Goal: Task Accomplishment & Management: Use online tool/utility

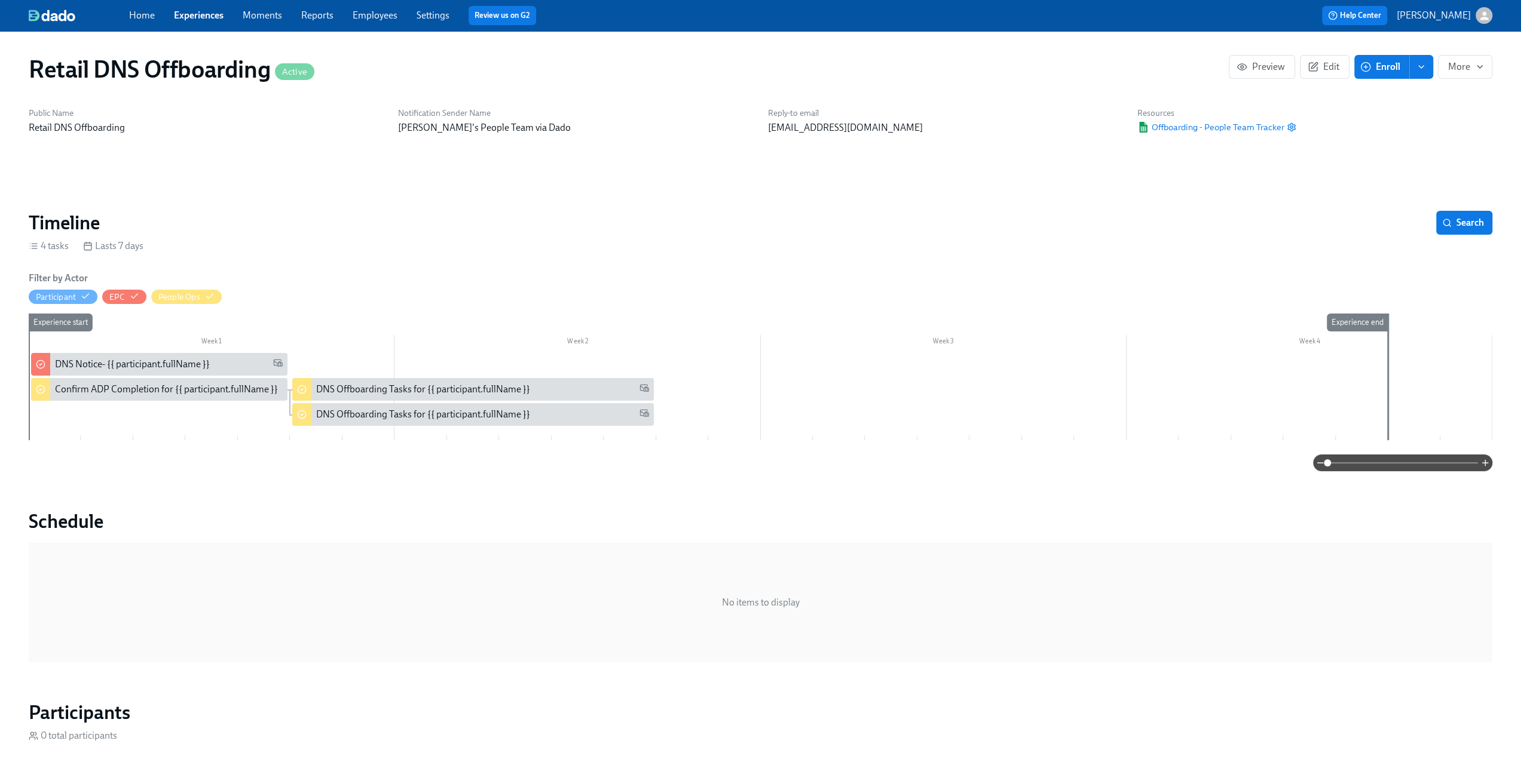
click at [197, 19] on link "Experiences" at bounding box center [199, 15] width 50 height 11
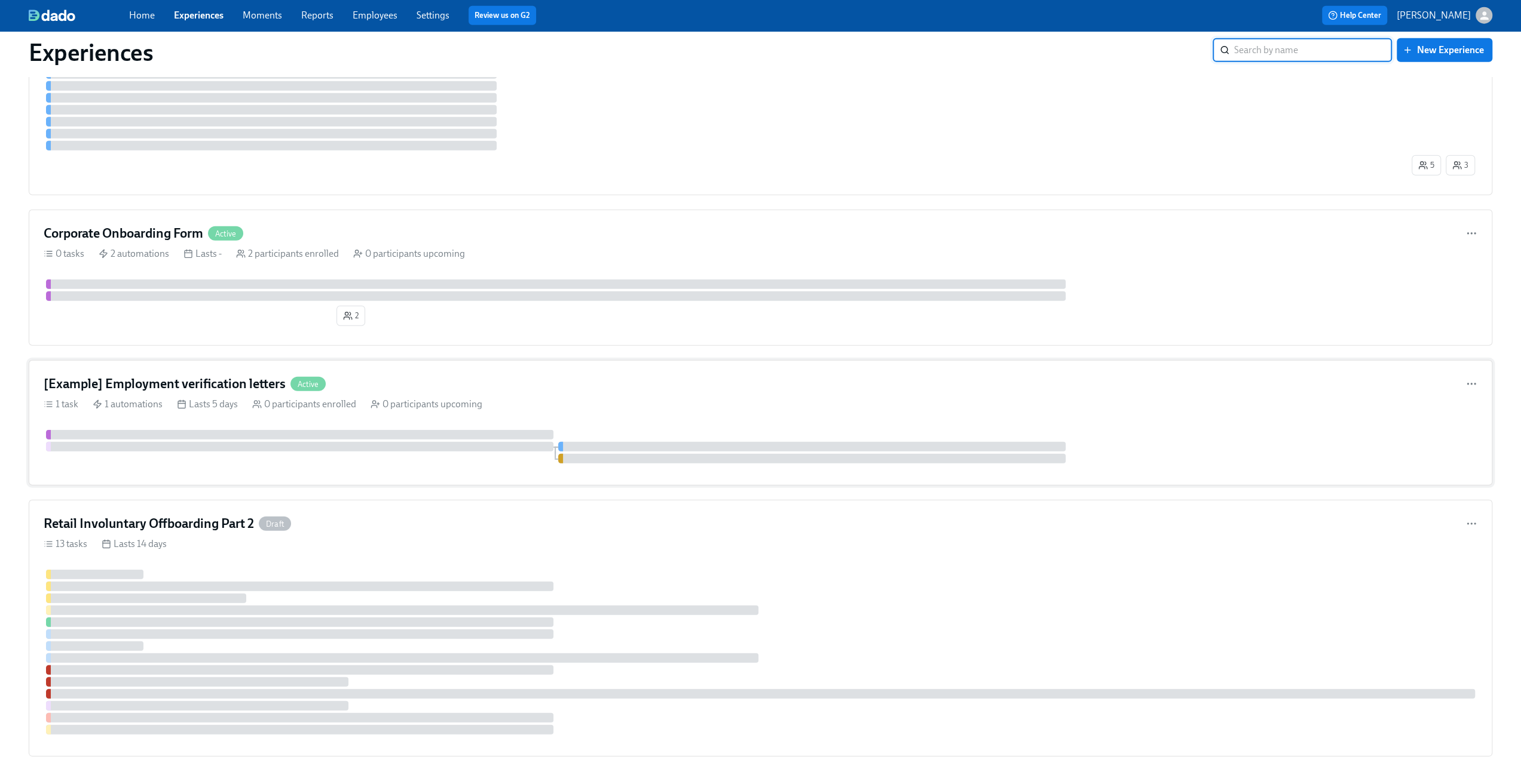
scroll to position [3221, 0]
click at [148, 379] on h4 "[Example] Employment verification letters" at bounding box center [165, 388] width 242 height 18
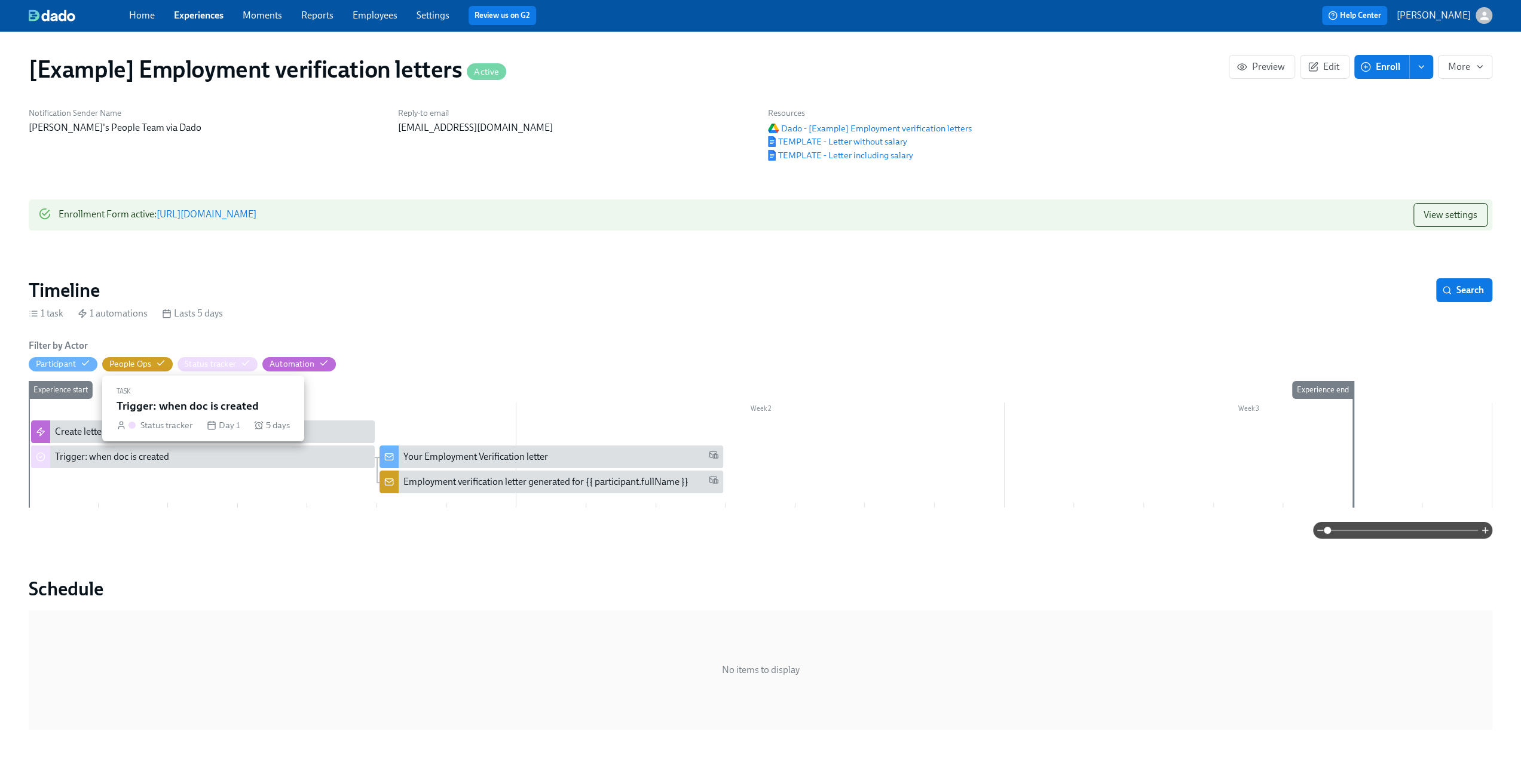
click at [264, 462] on div "Trigger: when doc is created" at bounding box center [212, 457] width 315 height 13
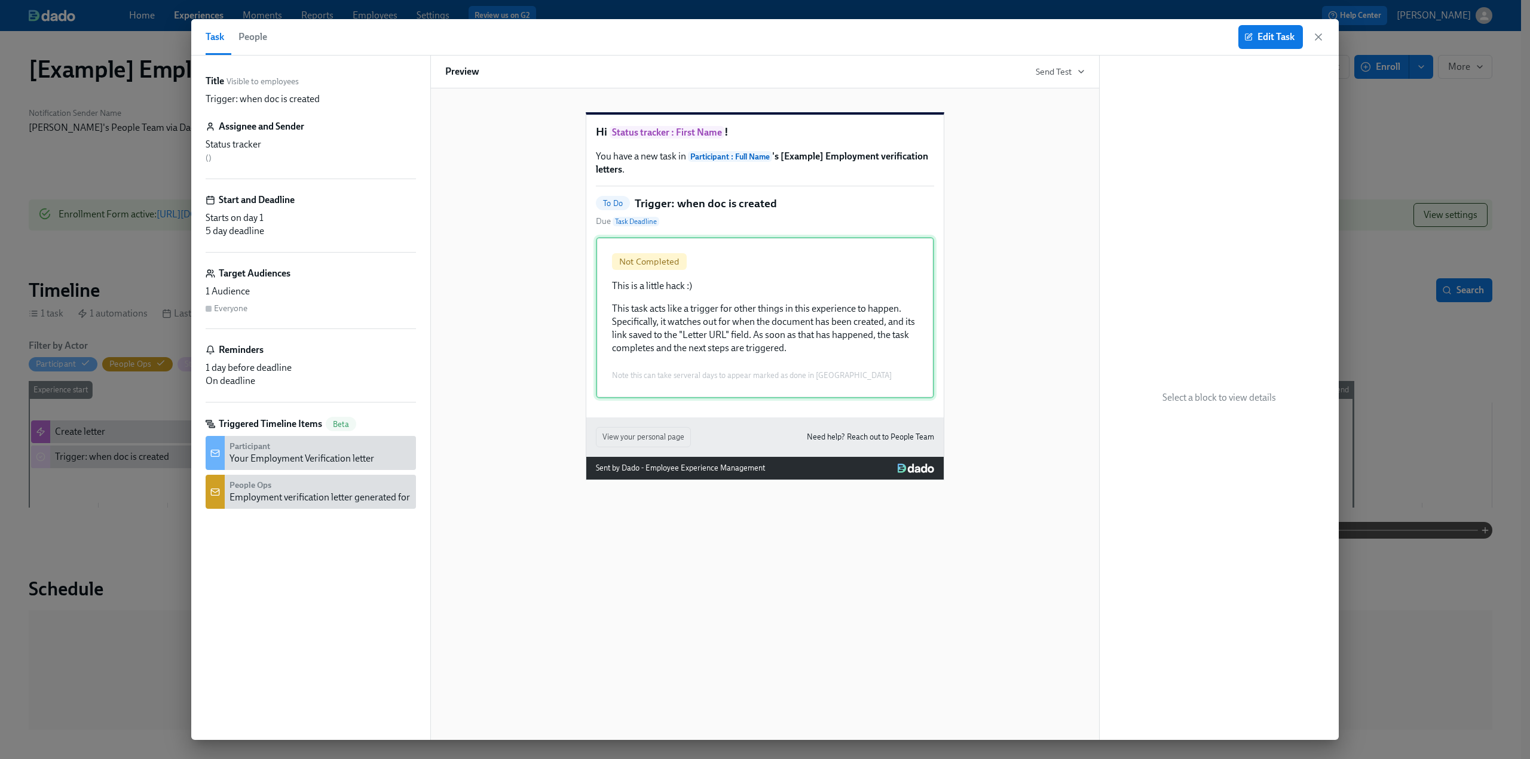
click at [650, 285] on div "Not Completed This is a little hack :) This task acts like a trigger for other …" at bounding box center [765, 317] width 338 height 161
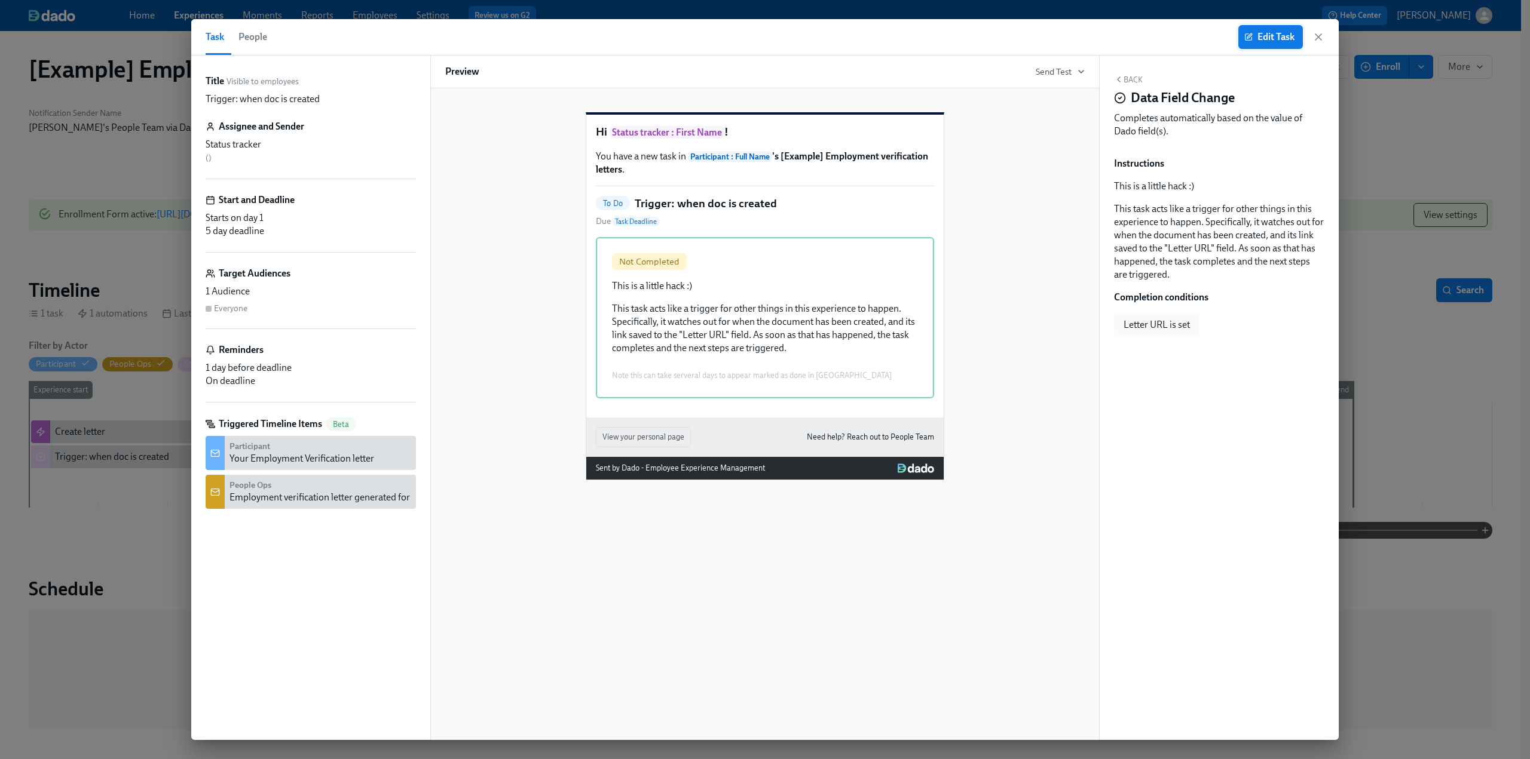
click at [1249, 39] on icon "button" at bounding box center [1248, 37] width 8 height 8
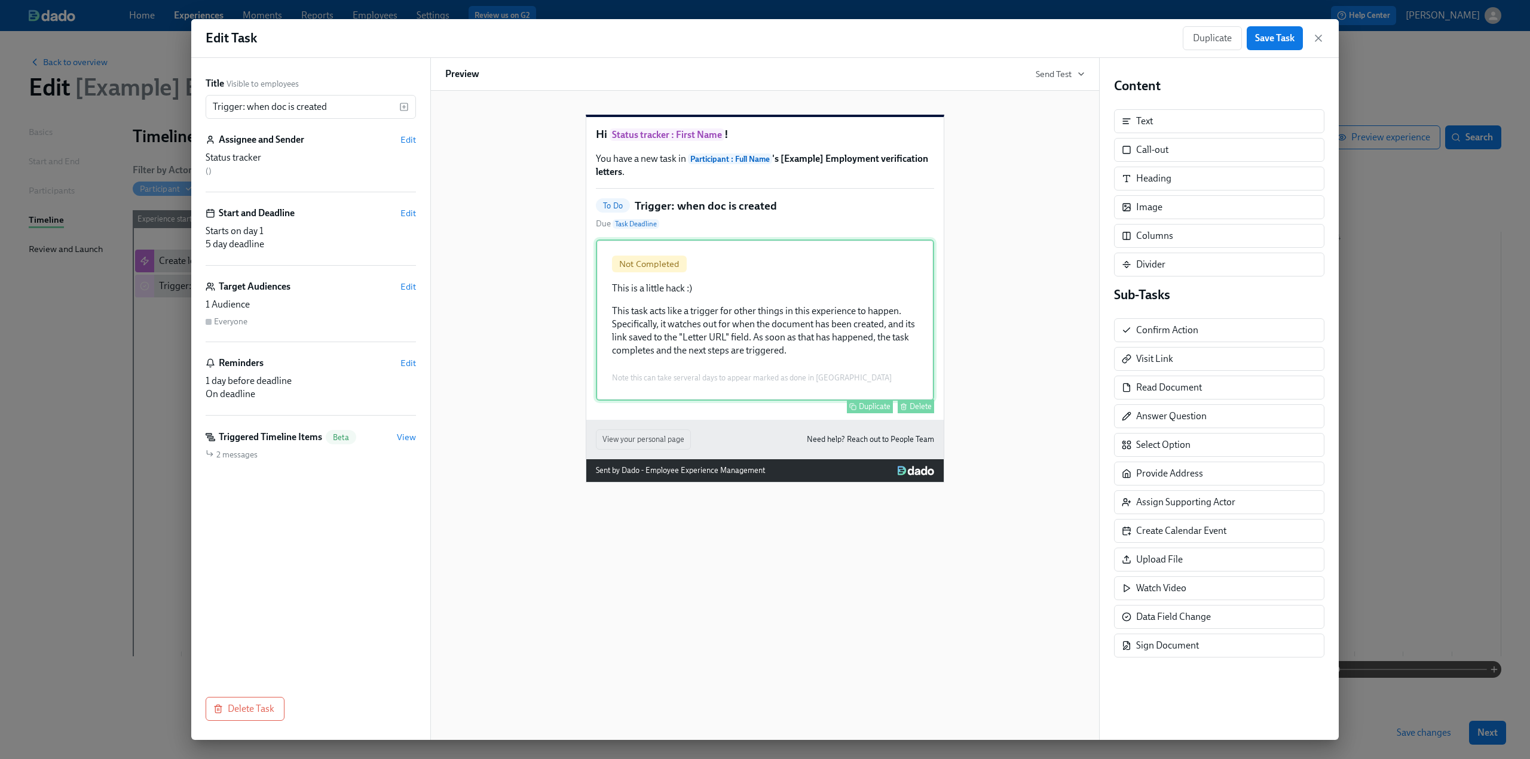
click at [822, 320] on div "Not Completed This is a little hack :) This task acts like a trigger for other …" at bounding box center [765, 320] width 338 height 161
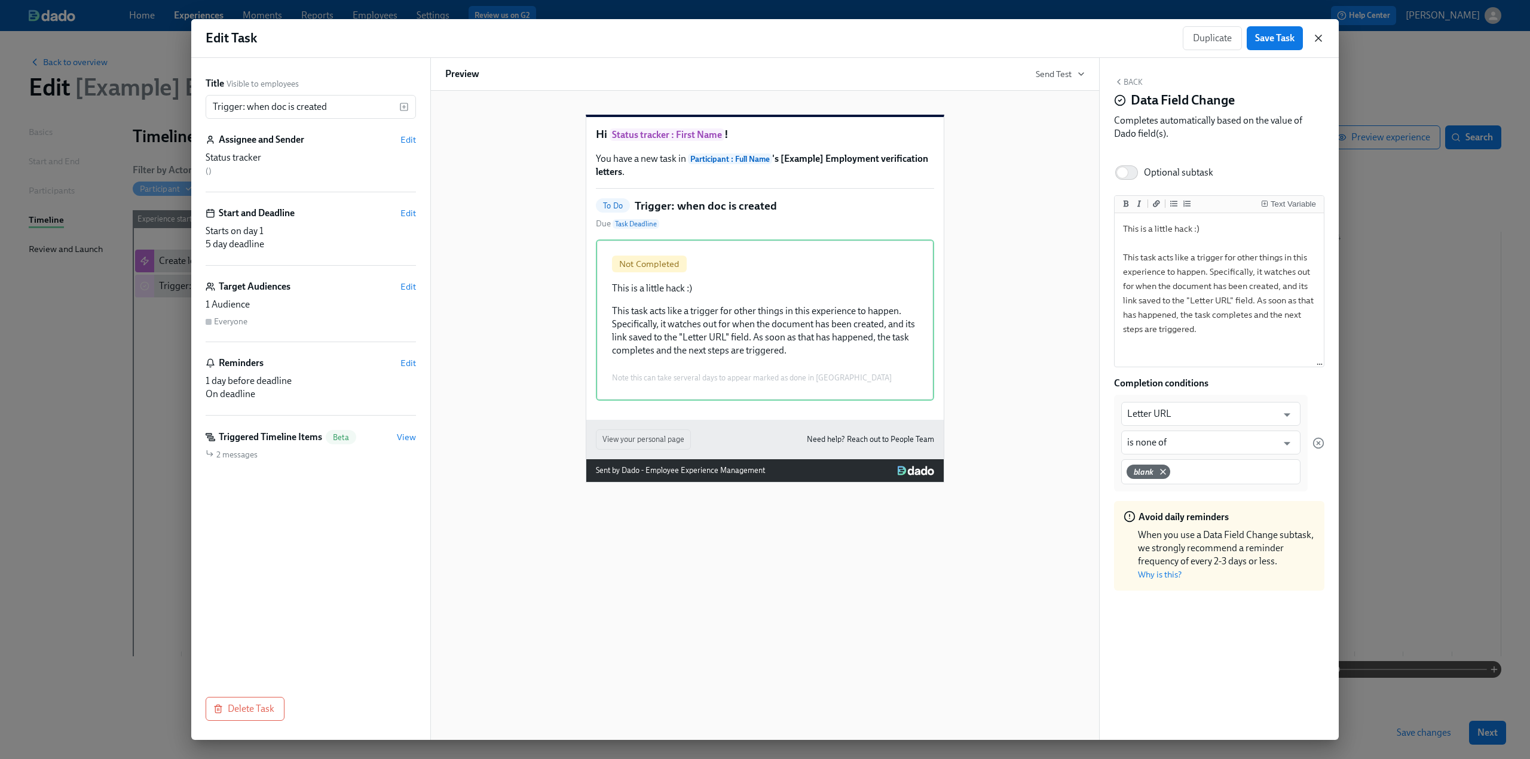
click at [1315, 40] on icon "button" at bounding box center [1318, 38] width 12 height 12
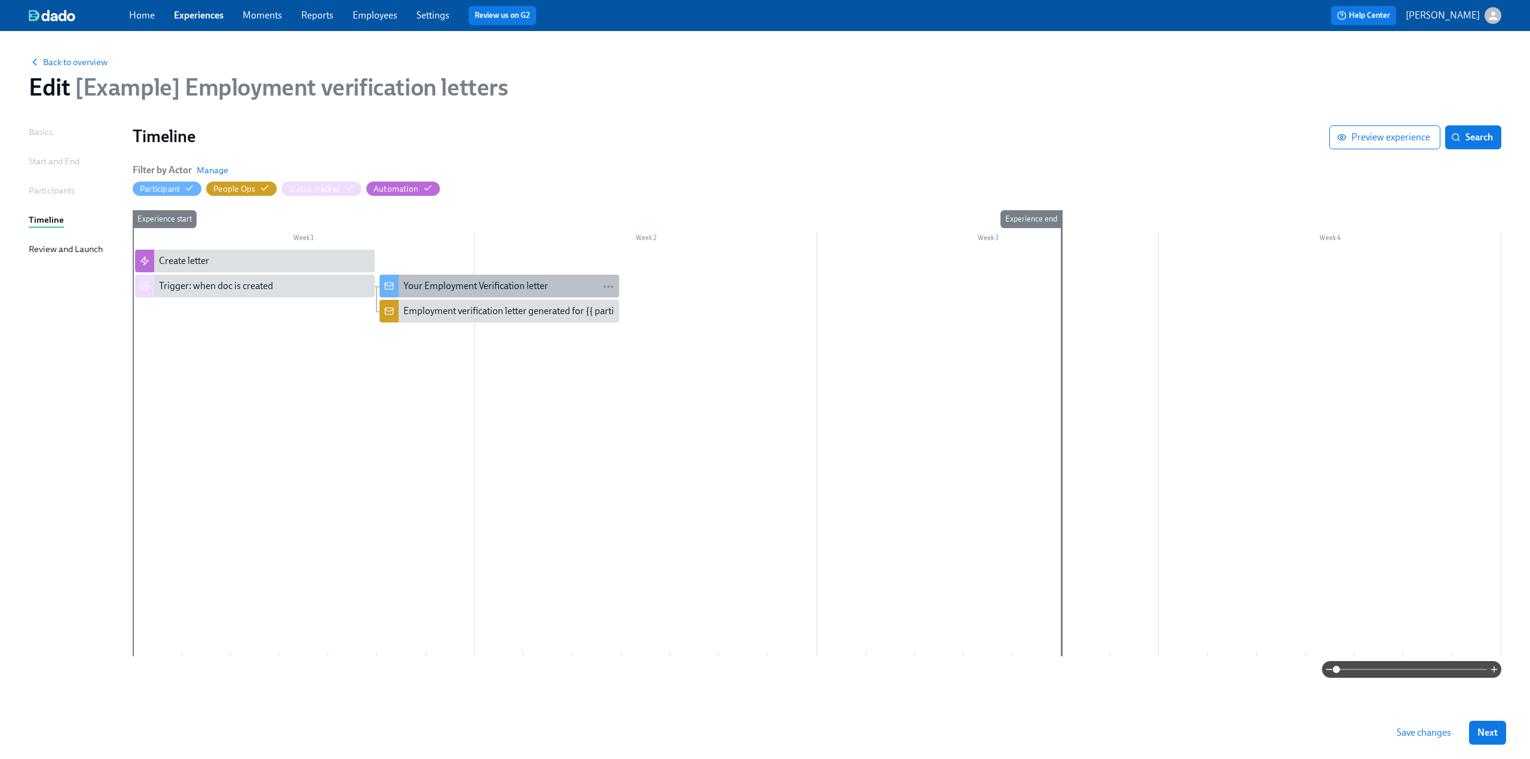
click at [496, 284] on div "Your Employment Verification letter" at bounding box center [475, 286] width 145 height 13
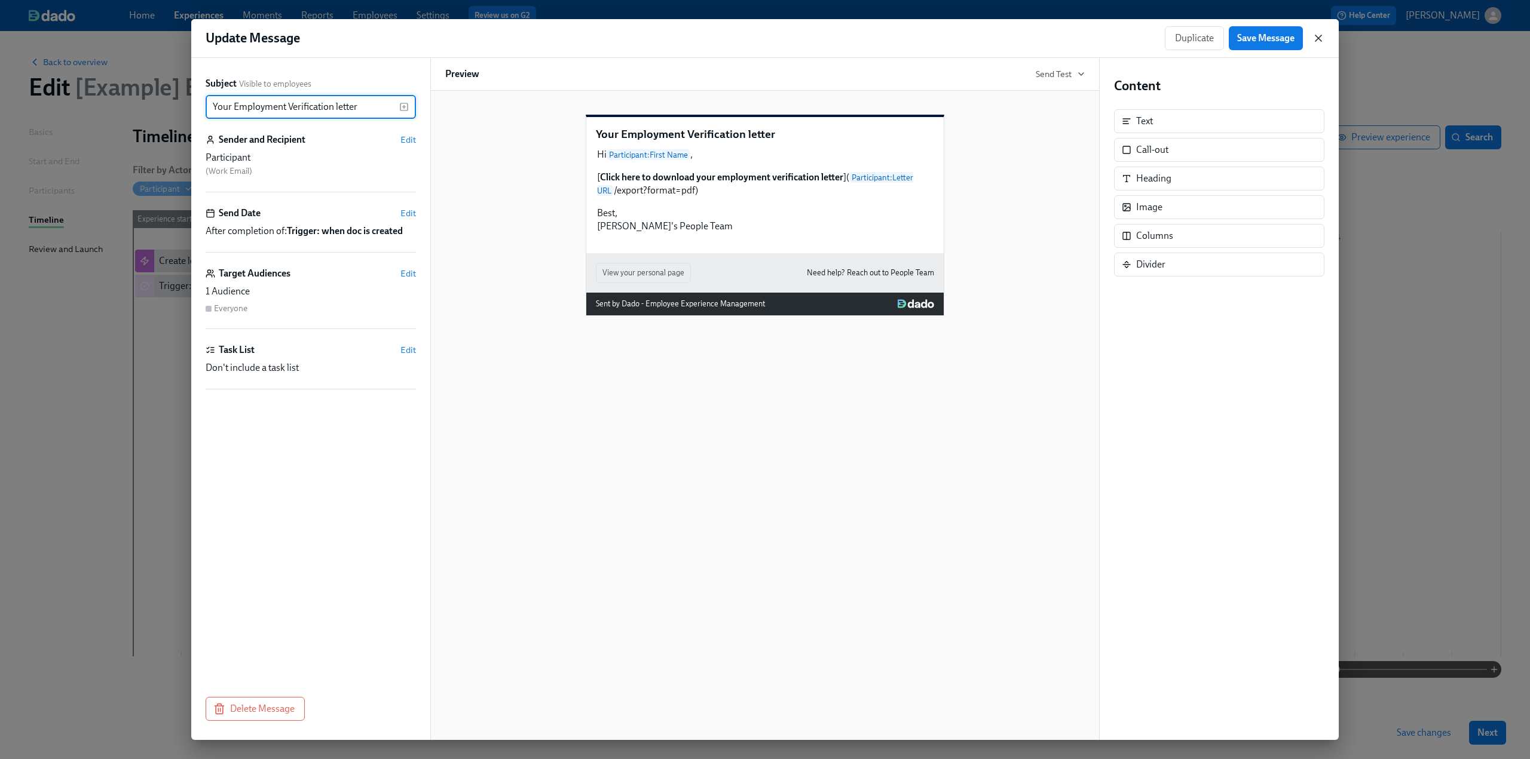
click at [1316, 38] on icon "button" at bounding box center [1318, 38] width 12 height 12
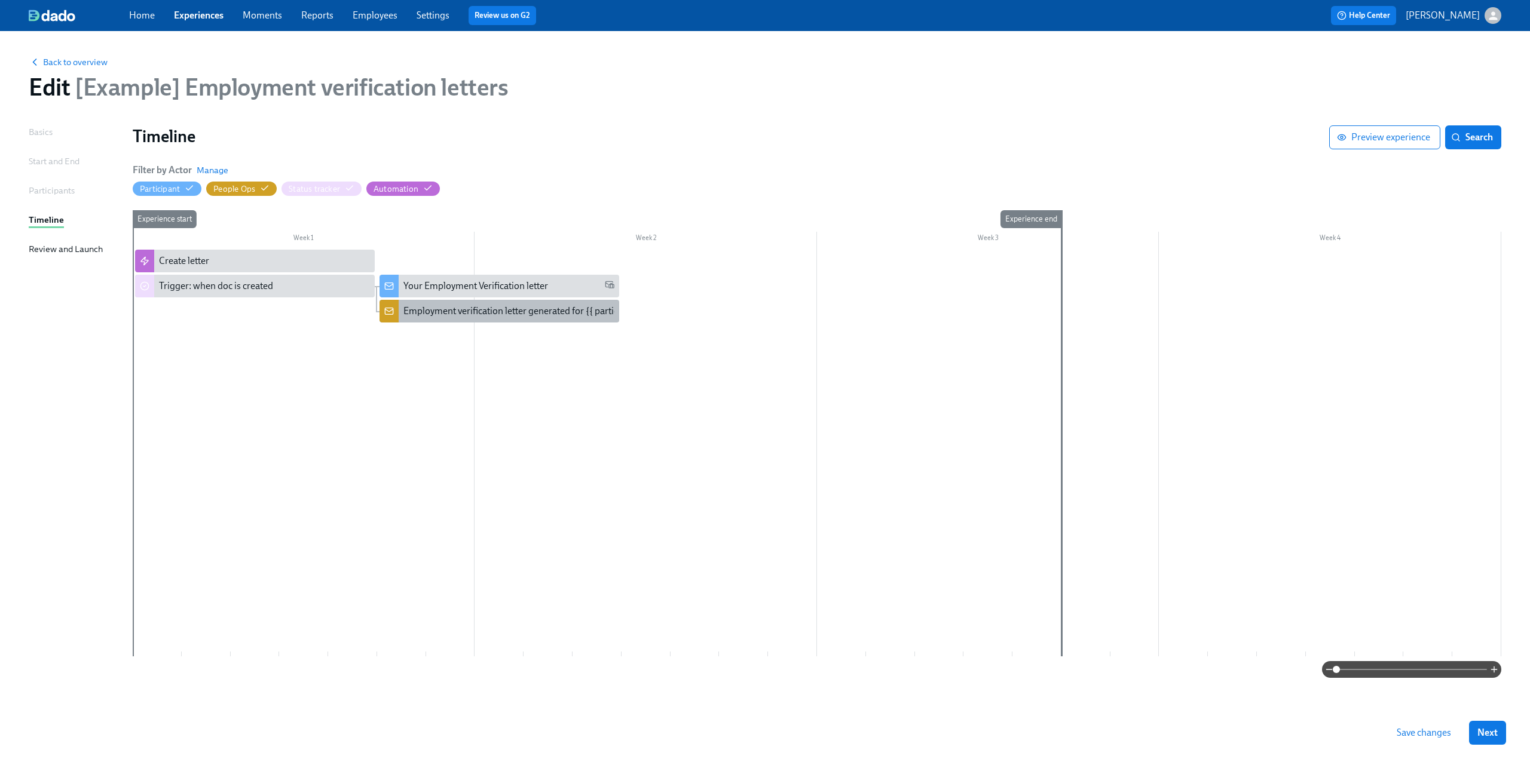
click at [456, 313] on div "Employment verification letter generated for {{ participant.fullName }}" at bounding box center [545, 311] width 285 height 13
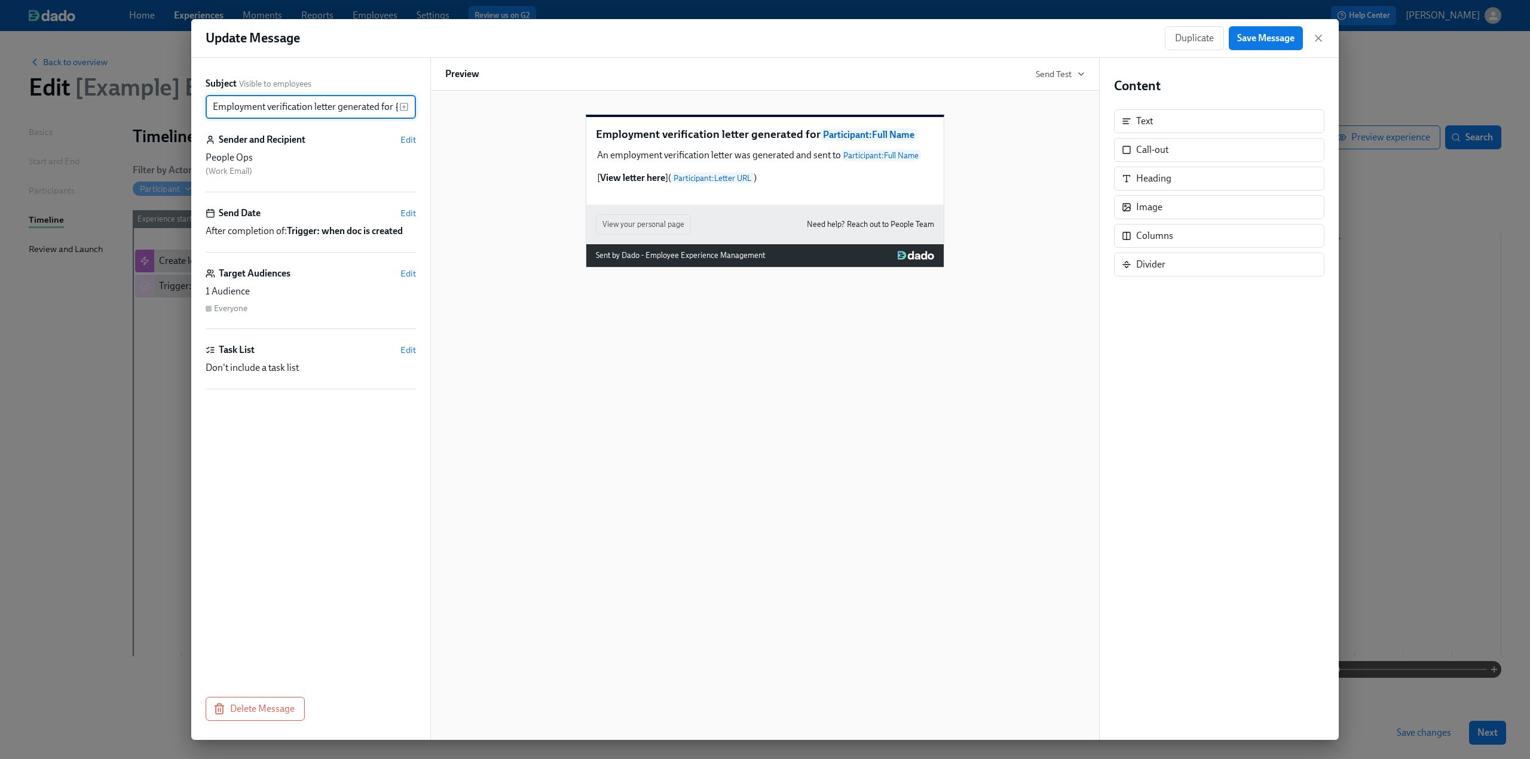
scroll to position [0, 99]
click at [625, 186] on div "An employment verification letter was generated and sent to Participant : Full …" at bounding box center [765, 167] width 338 height 38
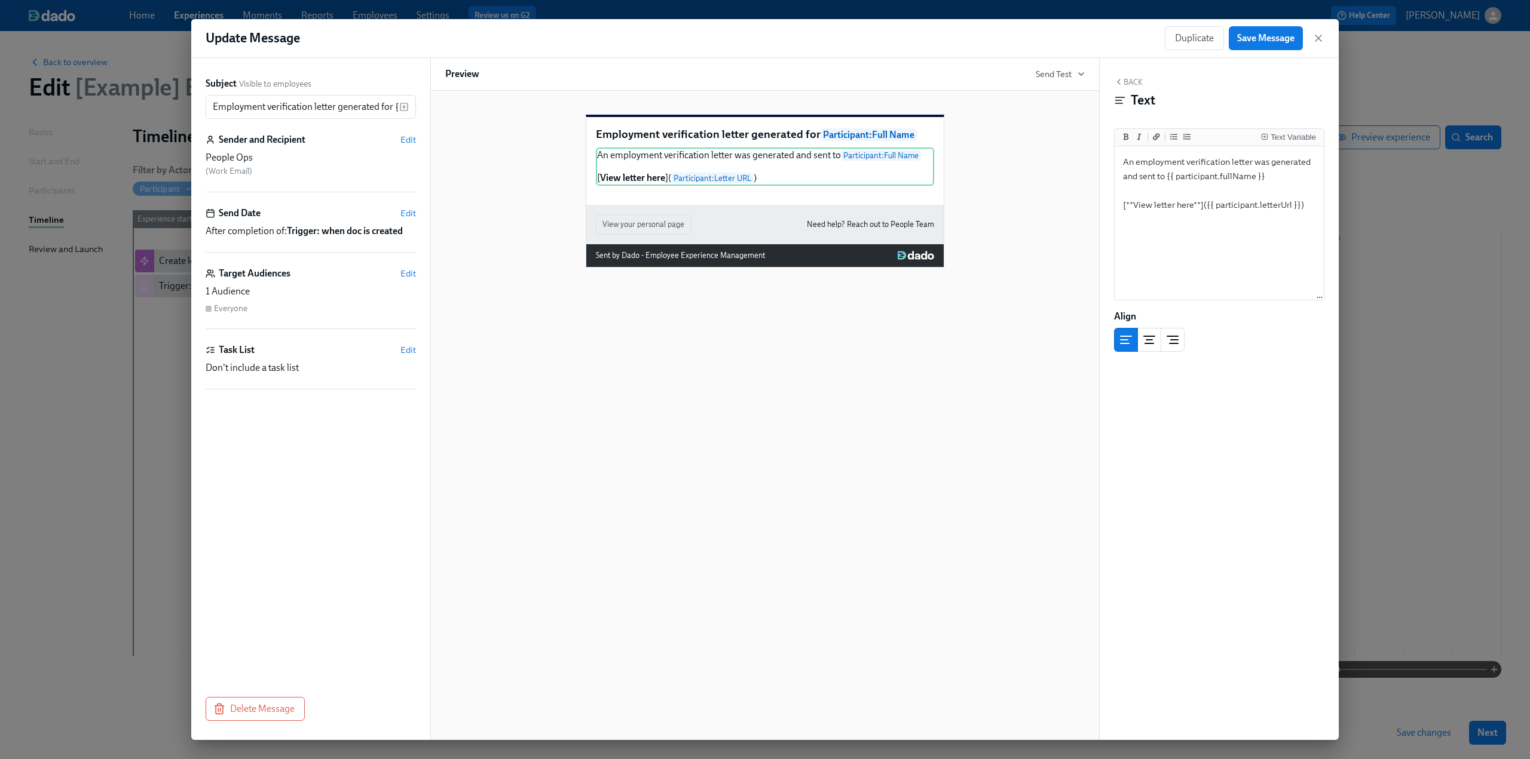
click at [1325, 38] on div "Update Message Duplicate Save Message" at bounding box center [764, 38] width 1147 height 39
click at [1320, 38] on icon "button" at bounding box center [1318, 38] width 12 height 12
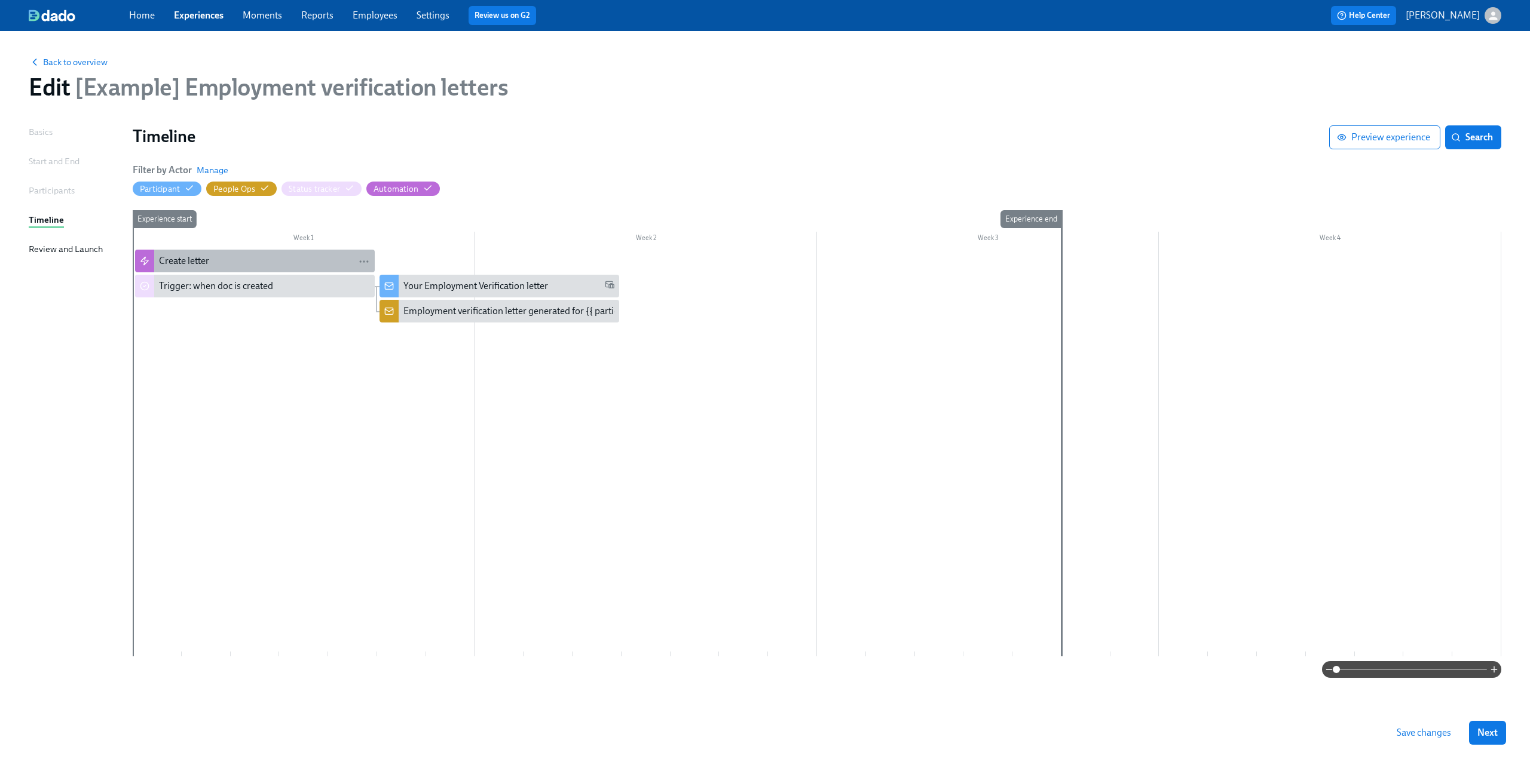
click at [221, 263] on div "Create letter" at bounding box center [264, 261] width 211 height 13
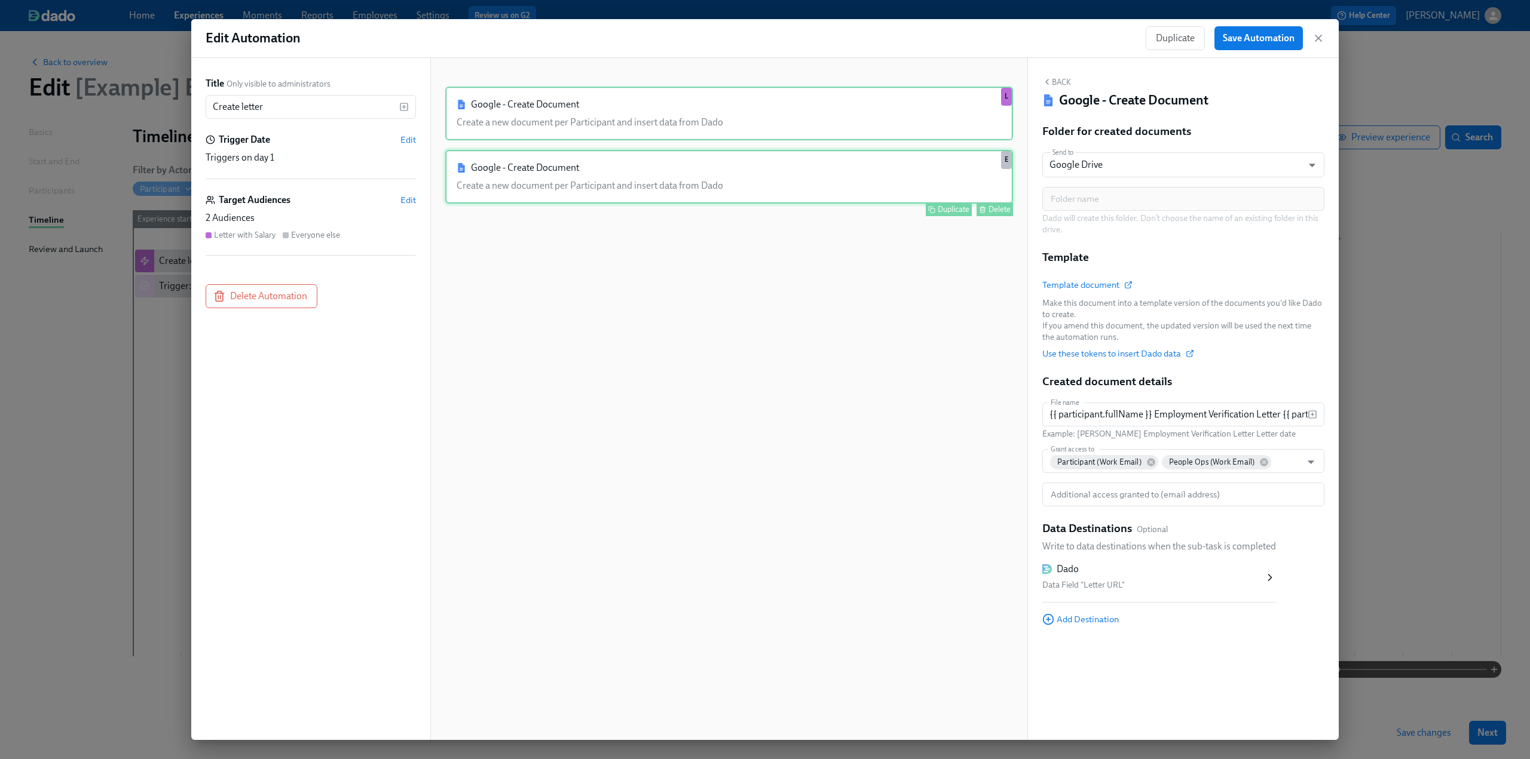
click at [702, 191] on div "Google - Create Document Create a new document per Participant and insert data …" at bounding box center [729, 177] width 568 height 54
click at [1108, 289] on span "Template document" at bounding box center [1086, 285] width 89 height 12
click at [1315, 43] on icon "button" at bounding box center [1318, 38] width 12 height 12
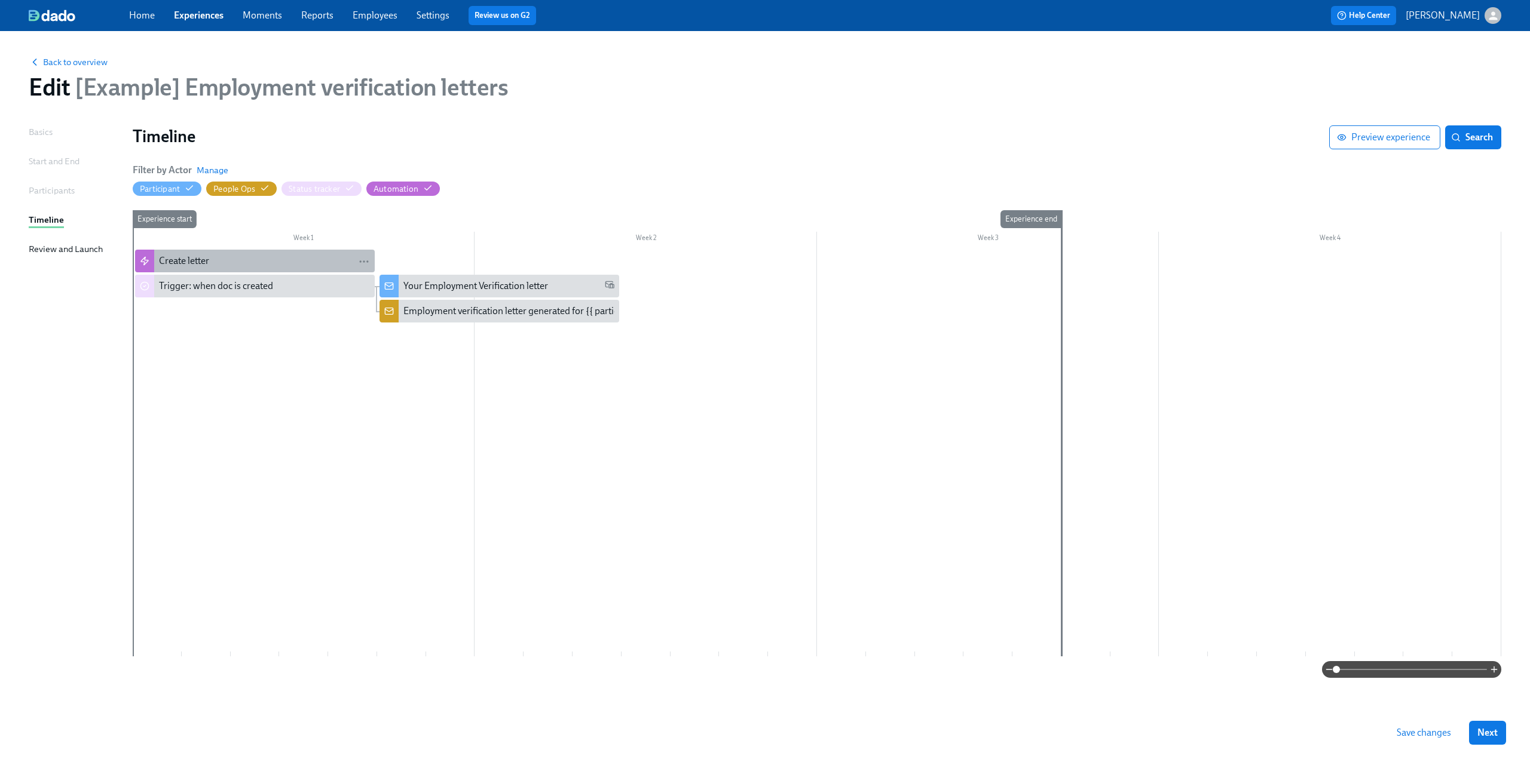
click at [231, 259] on div "Create letter" at bounding box center [264, 261] width 211 height 13
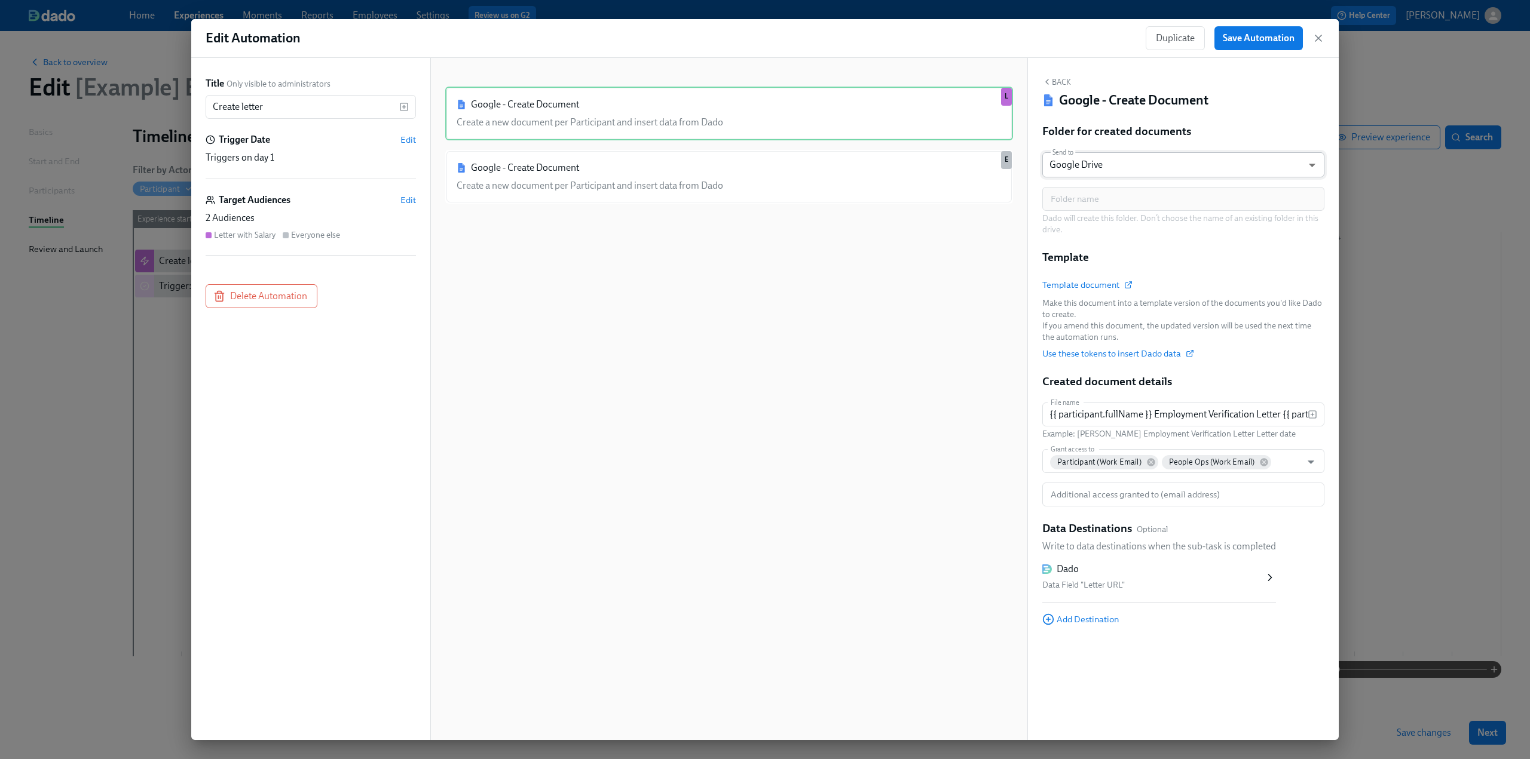
click at [1150, 161] on body "Home Experiences Moments Reports Employees Settings Review us on G2 Help Center…" at bounding box center [765, 379] width 1530 height 759
click at [884, 262] on div at bounding box center [765, 379] width 1530 height 759
click at [1317, 38] on icon "button" at bounding box center [1318, 38] width 6 height 6
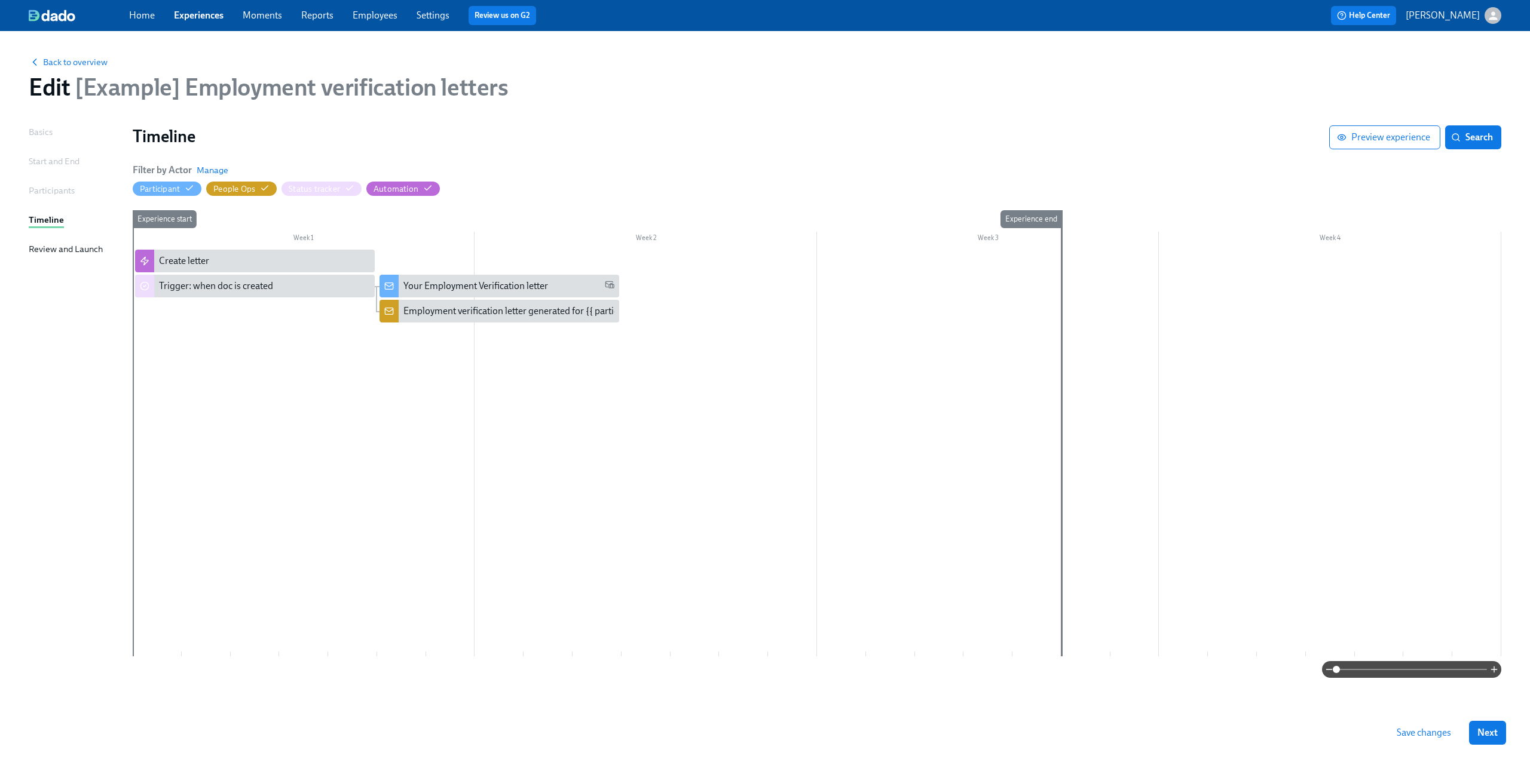
click at [266, 447] on div at bounding box center [817, 453] width 1368 height 407
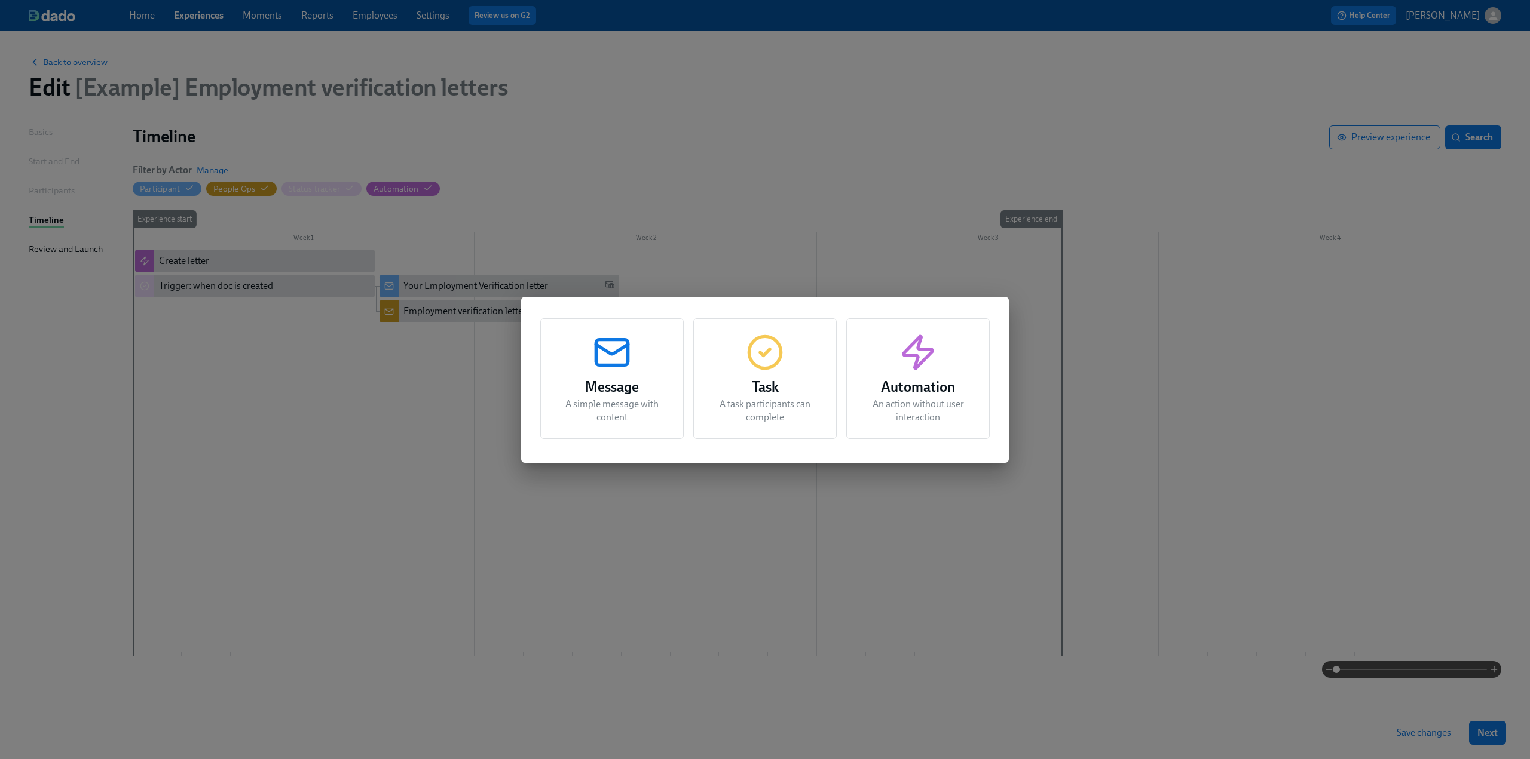
click at [939, 391] on h3 "Automation" at bounding box center [918, 387] width 114 height 22
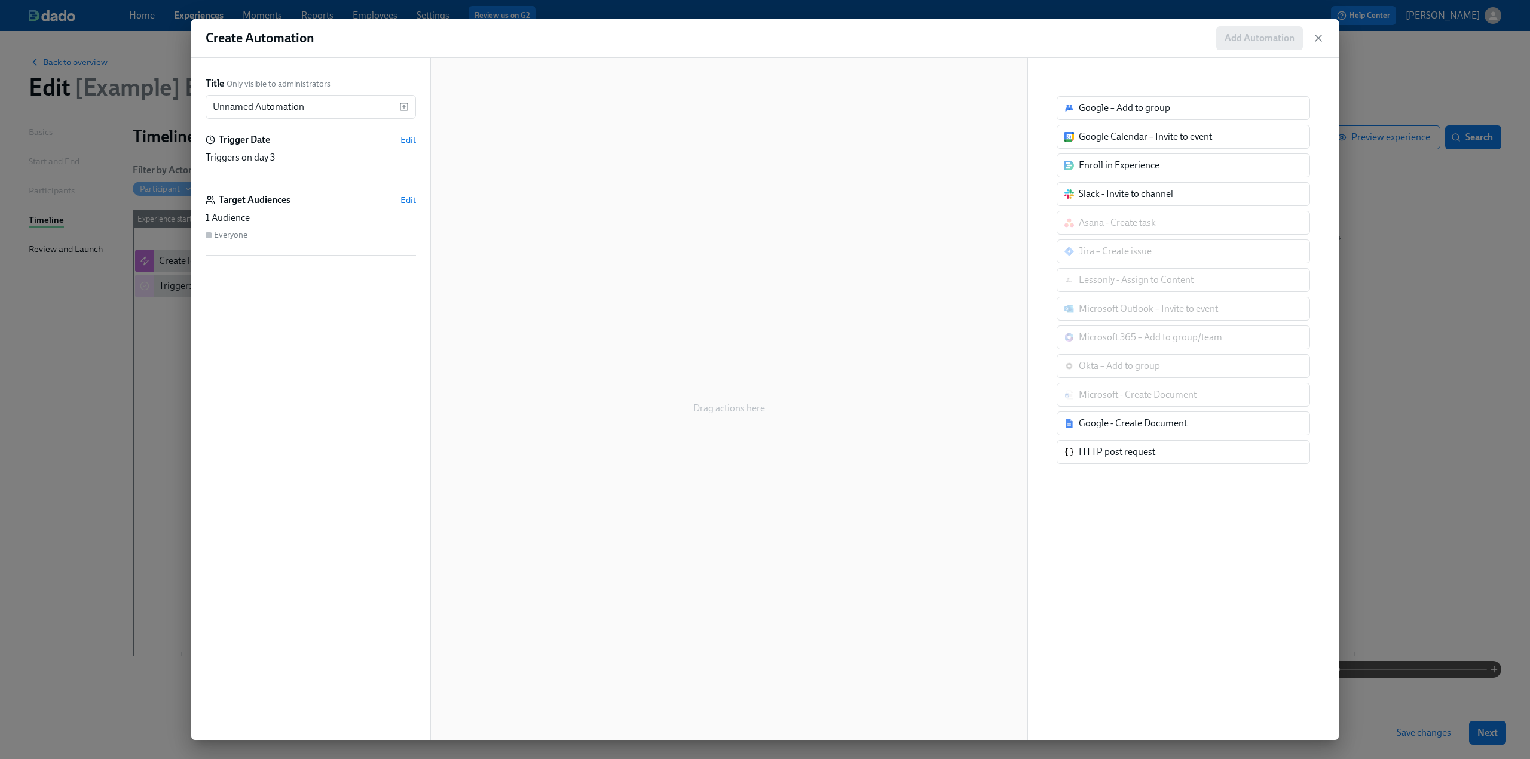
click at [1165, 425] on div "Google - Create Document" at bounding box center [1133, 423] width 108 height 13
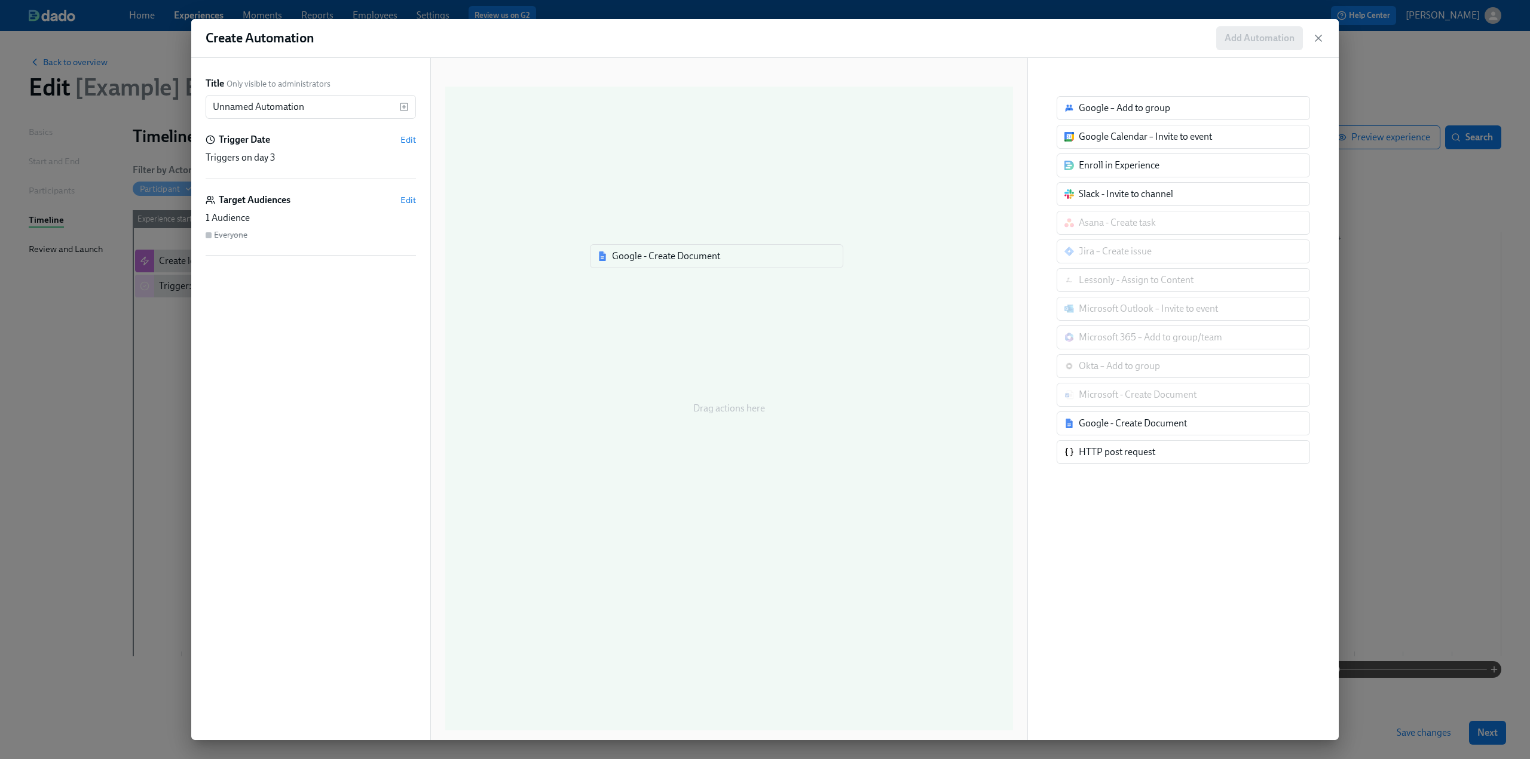
drag, startPoint x: 1103, startPoint y: 425, endPoint x: 630, endPoint y: 261, distance: 500.2
click at [631, 261] on div "Title Only visible to administrators Unnamed Automation ​ Trigger Date Edit Tri…" at bounding box center [764, 399] width 1147 height 682
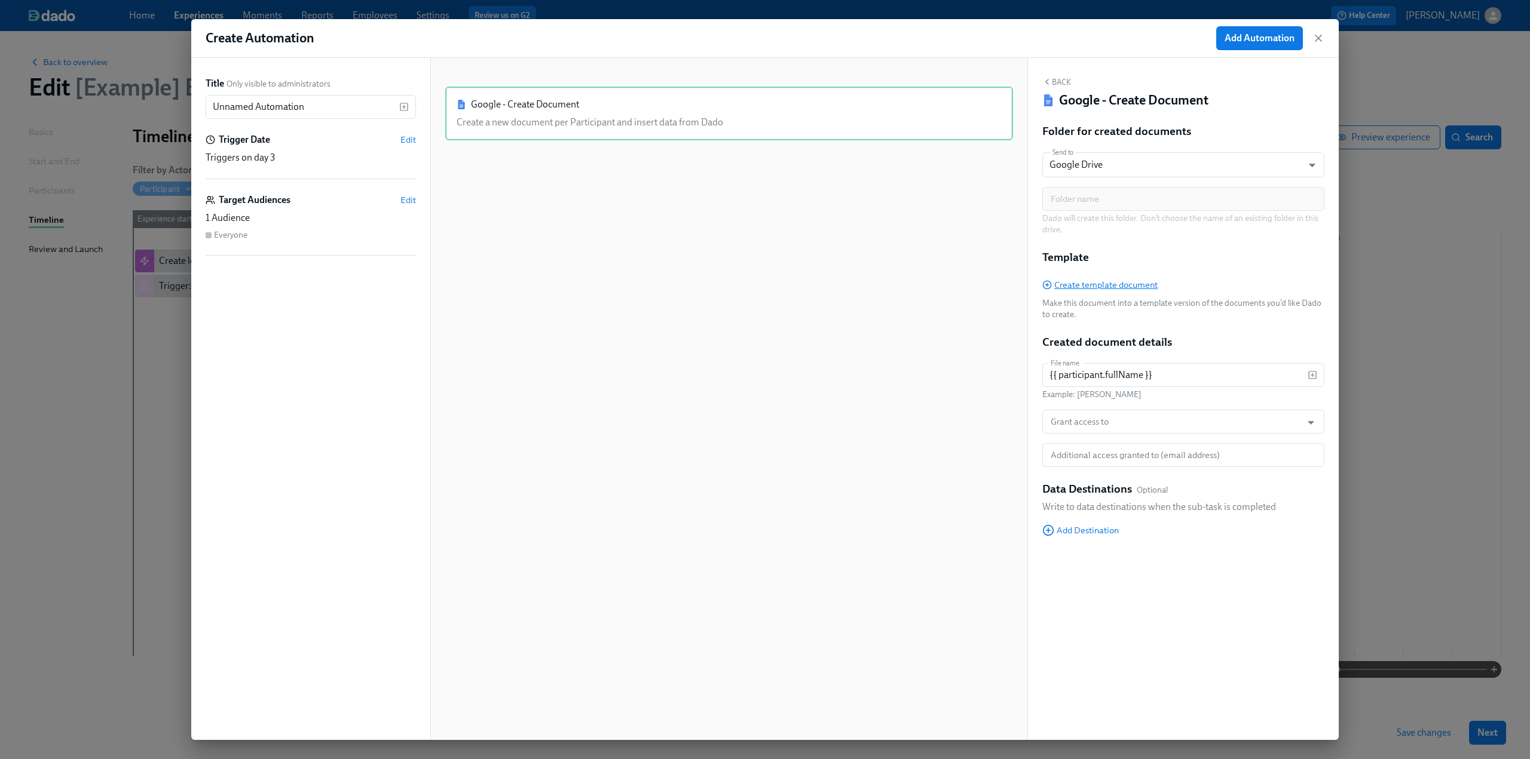
click at [1047, 285] on icon "button" at bounding box center [1046, 285] width 3 height 0
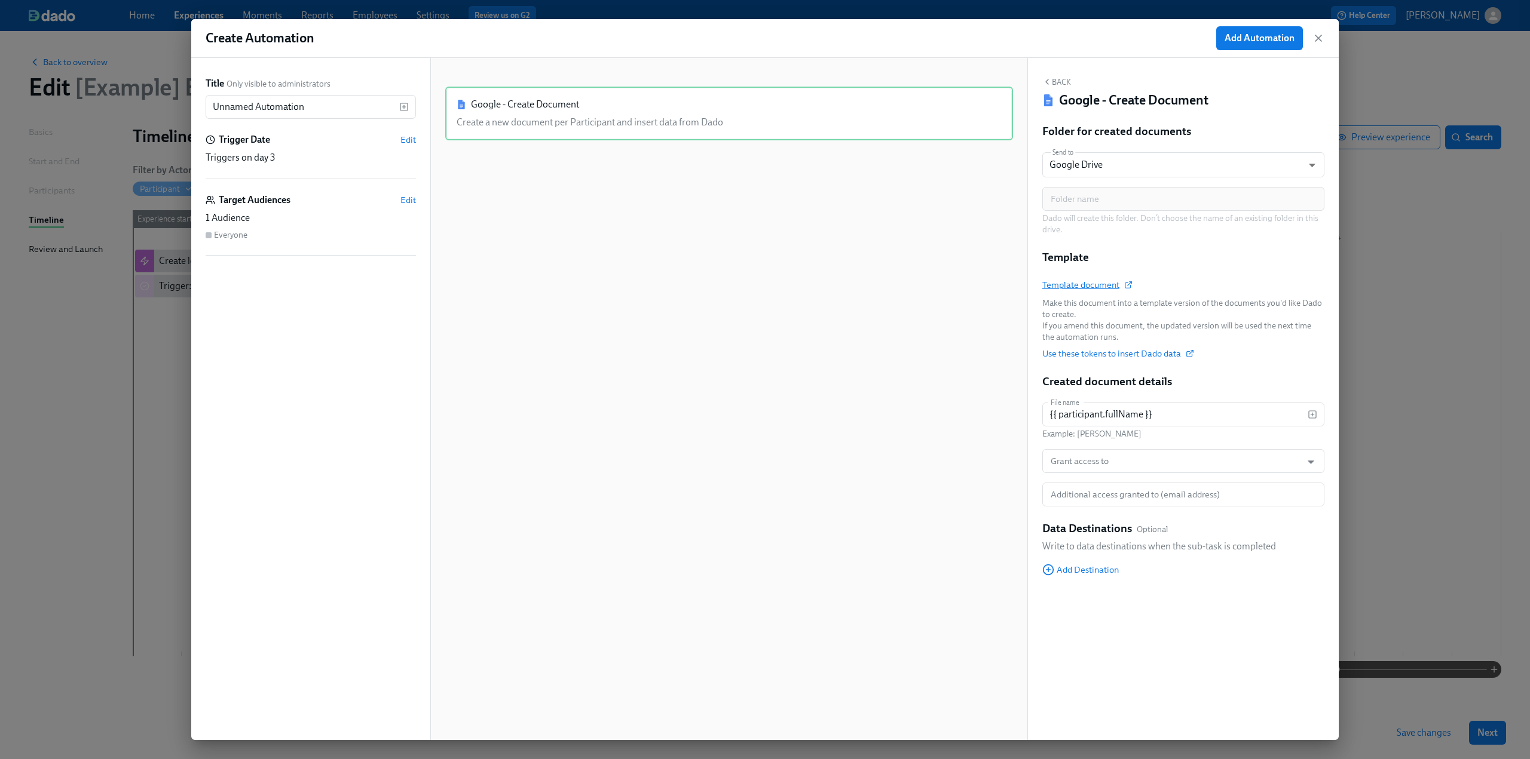
click at [1086, 284] on span "Template document" at bounding box center [1086, 285] width 89 height 12
click at [1318, 41] on icon "button" at bounding box center [1318, 38] width 12 height 12
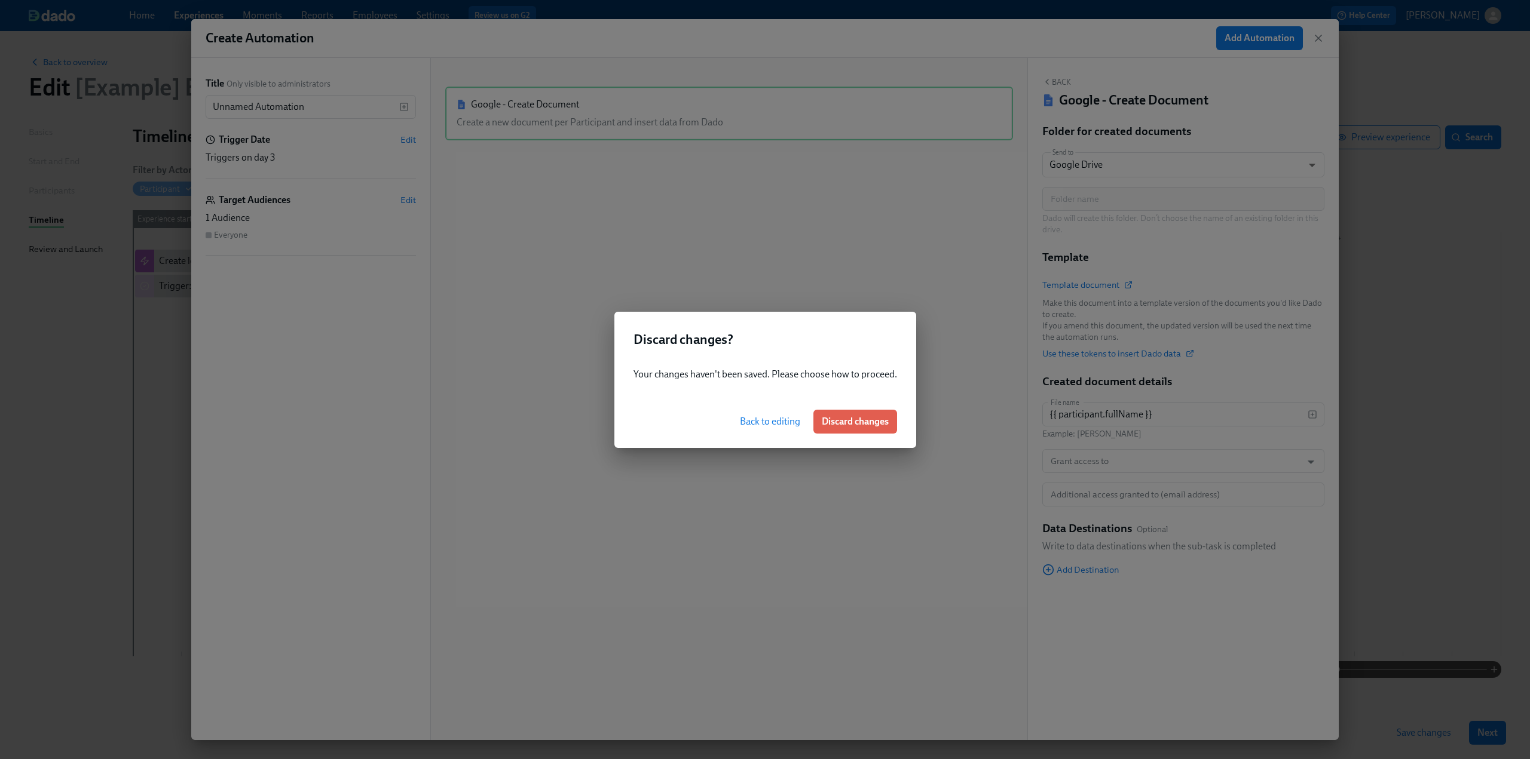
click at [837, 424] on span "Discard changes" at bounding box center [855, 422] width 67 height 12
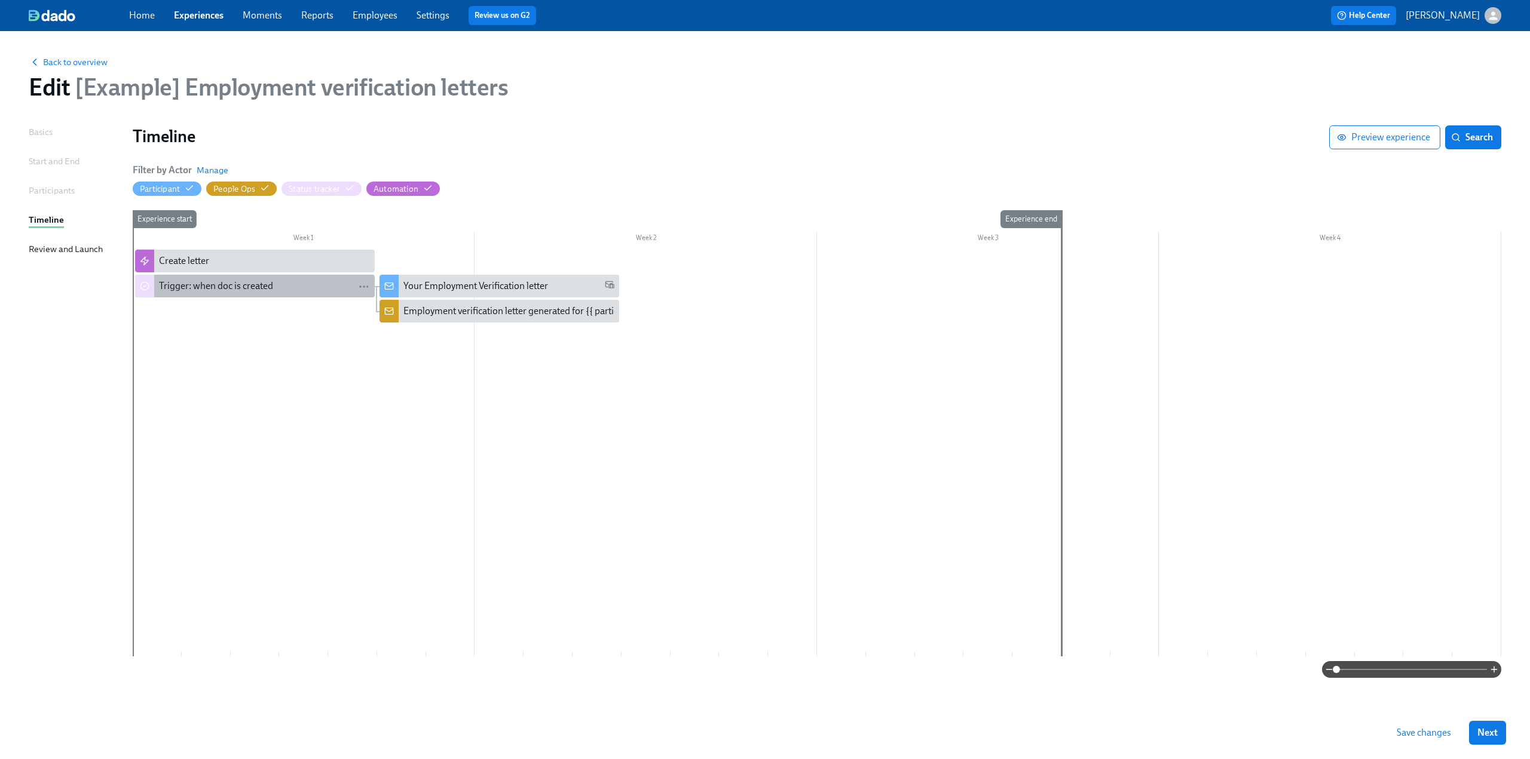
click at [263, 292] on div "Trigger: when doc is created" at bounding box center [216, 286] width 114 height 13
click at [434, 283] on div "Your Employment Verification letter" at bounding box center [475, 286] width 145 height 13
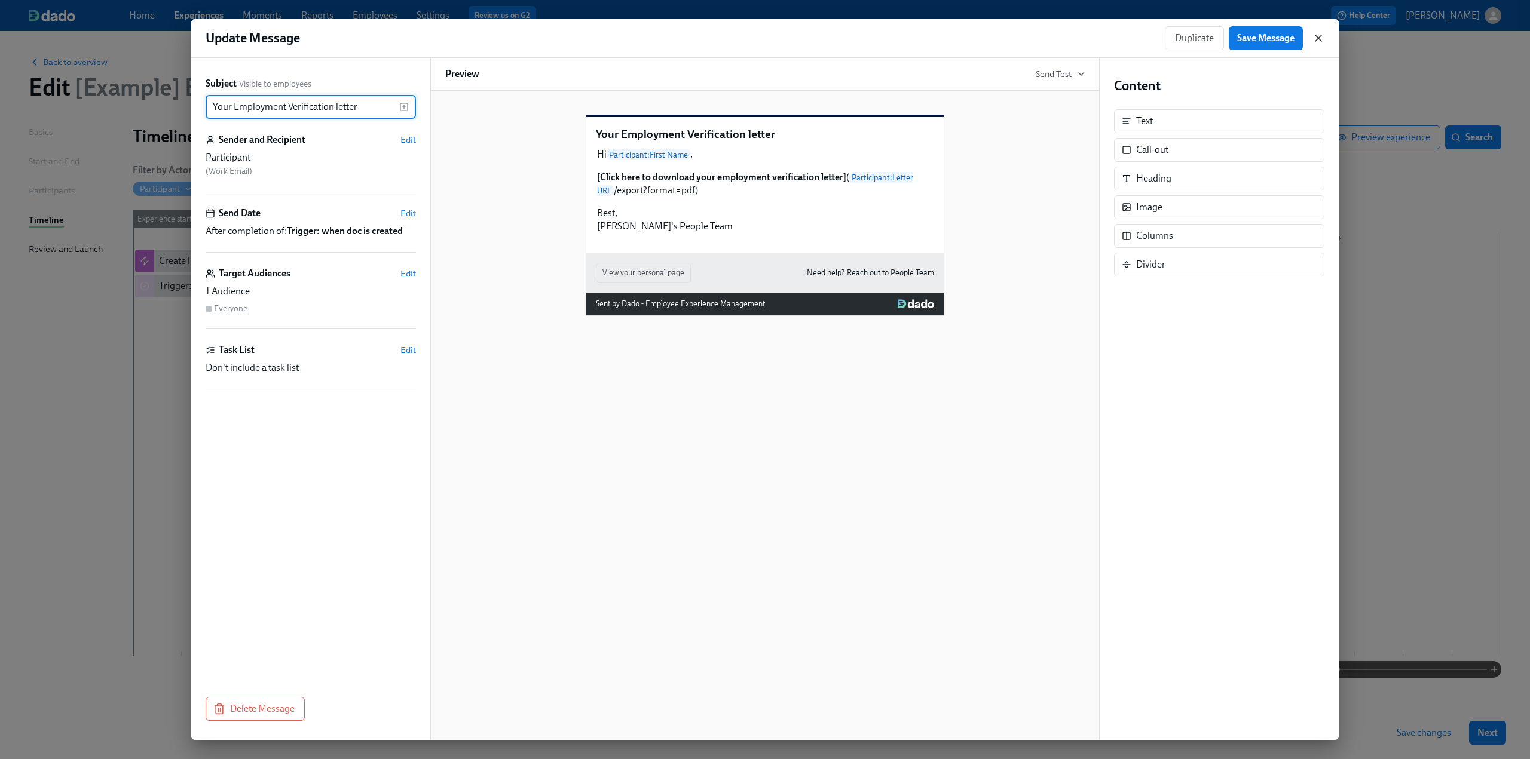
click at [1315, 36] on icon "button" at bounding box center [1318, 38] width 12 height 12
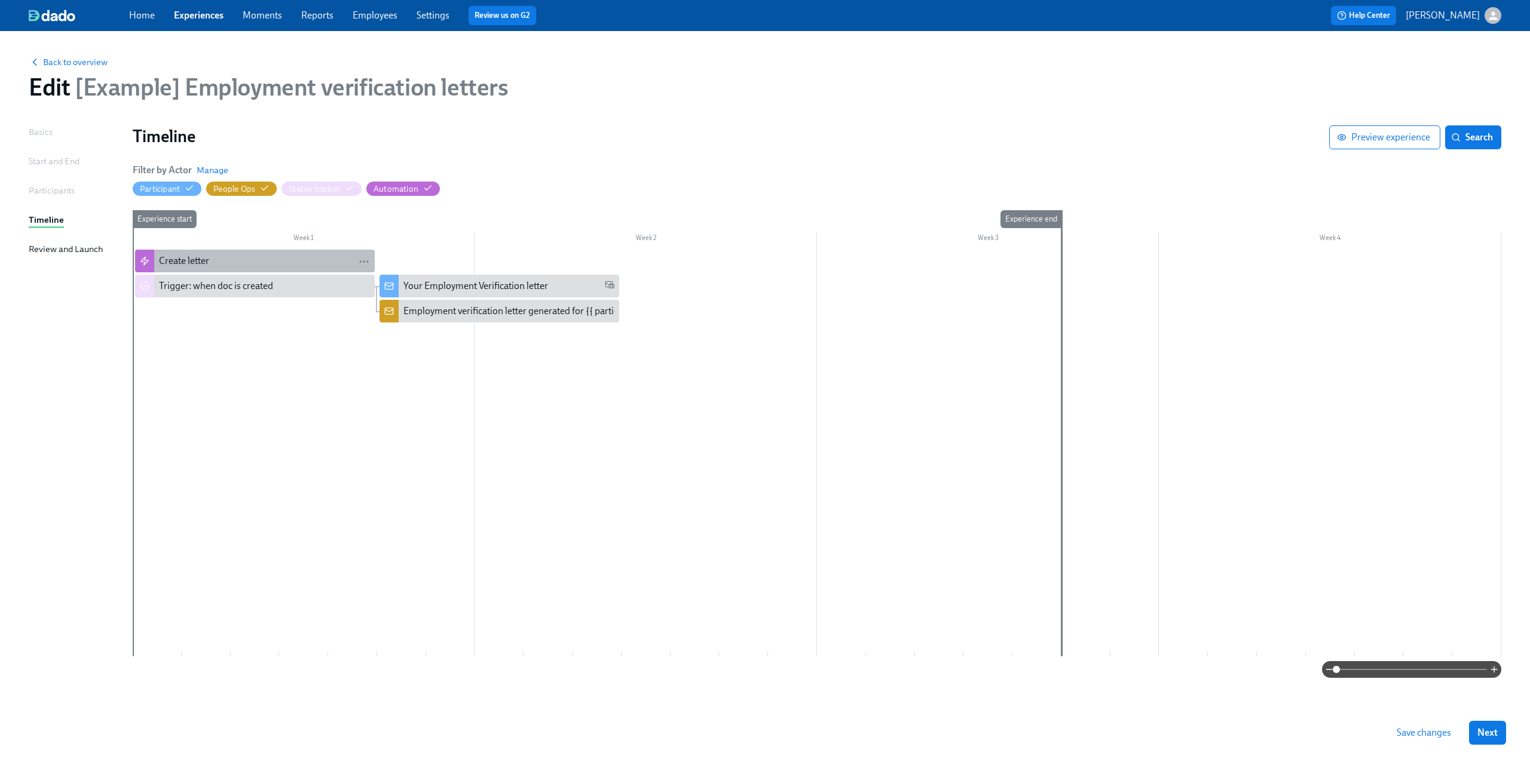
click at [231, 260] on div "Create letter" at bounding box center [264, 261] width 211 height 13
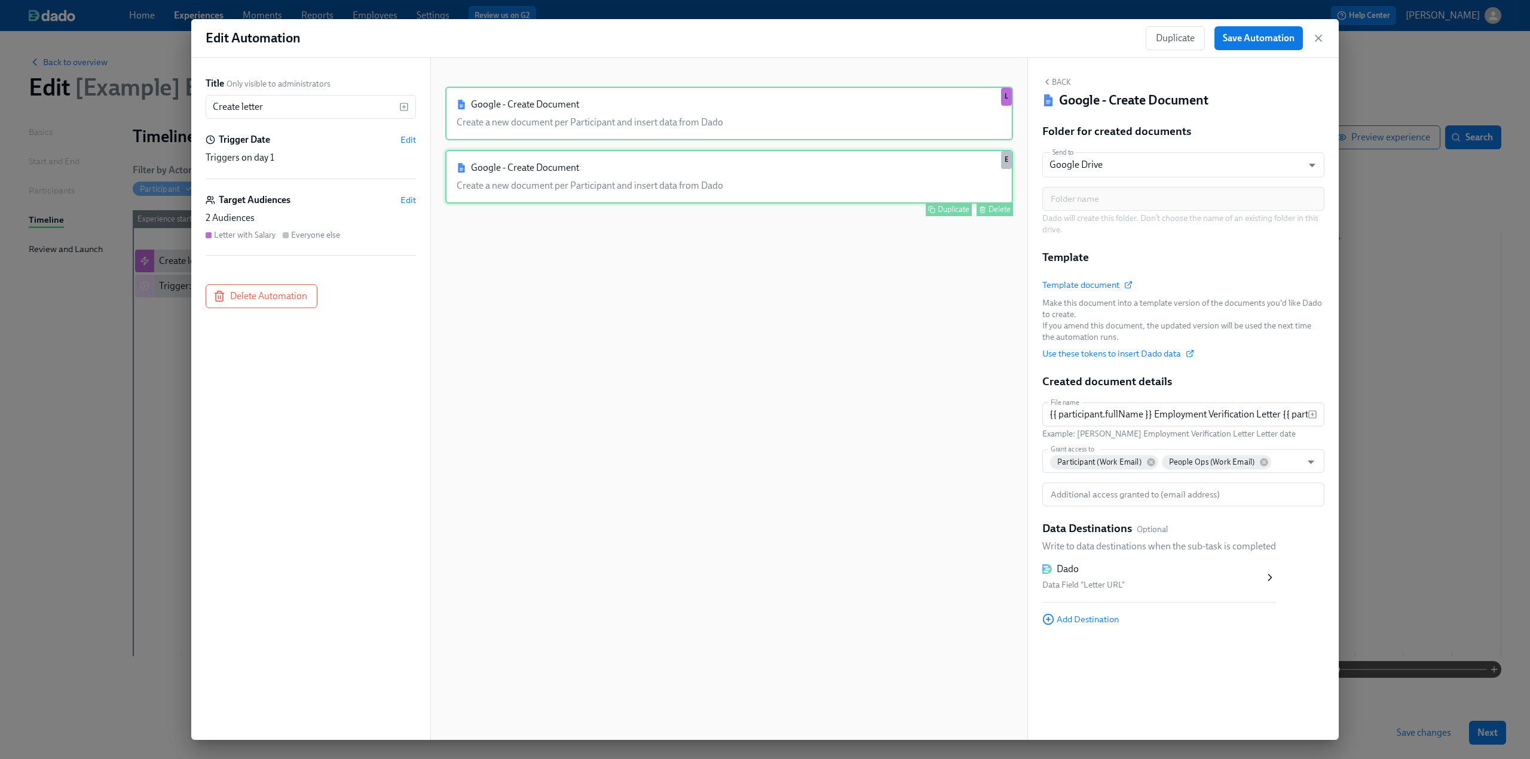
click at [589, 186] on div "Google - Create Document Create a new document per Participant and insert data …" at bounding box center [729, 177] width 568 height 54
click at [1323, 41] on icon "button" at bounding box center [1318, 38] width 12 height 12
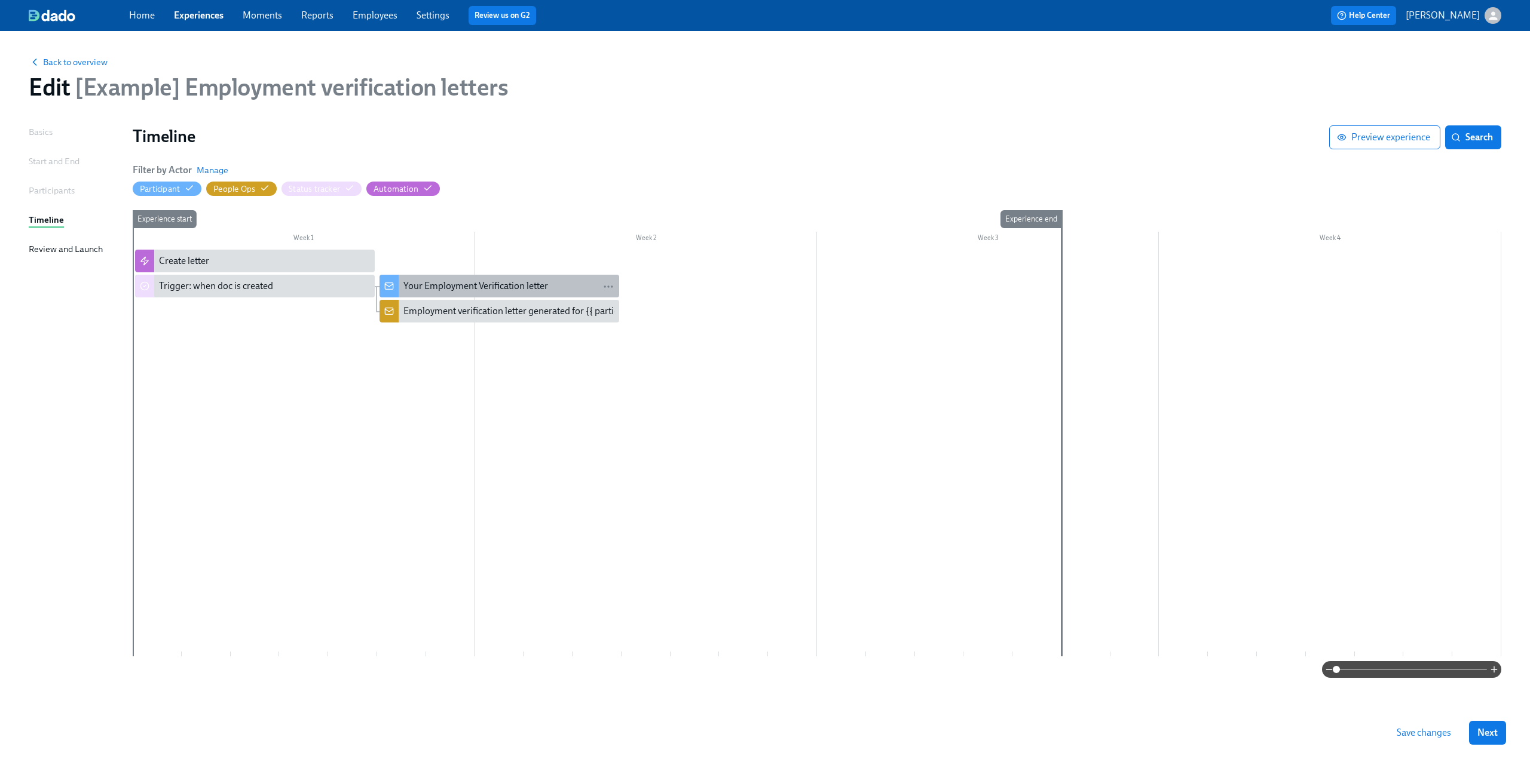
click at [439, 289] on div "Your Employment Verification letter" at bounding box center [475, 286] width 145 height 13
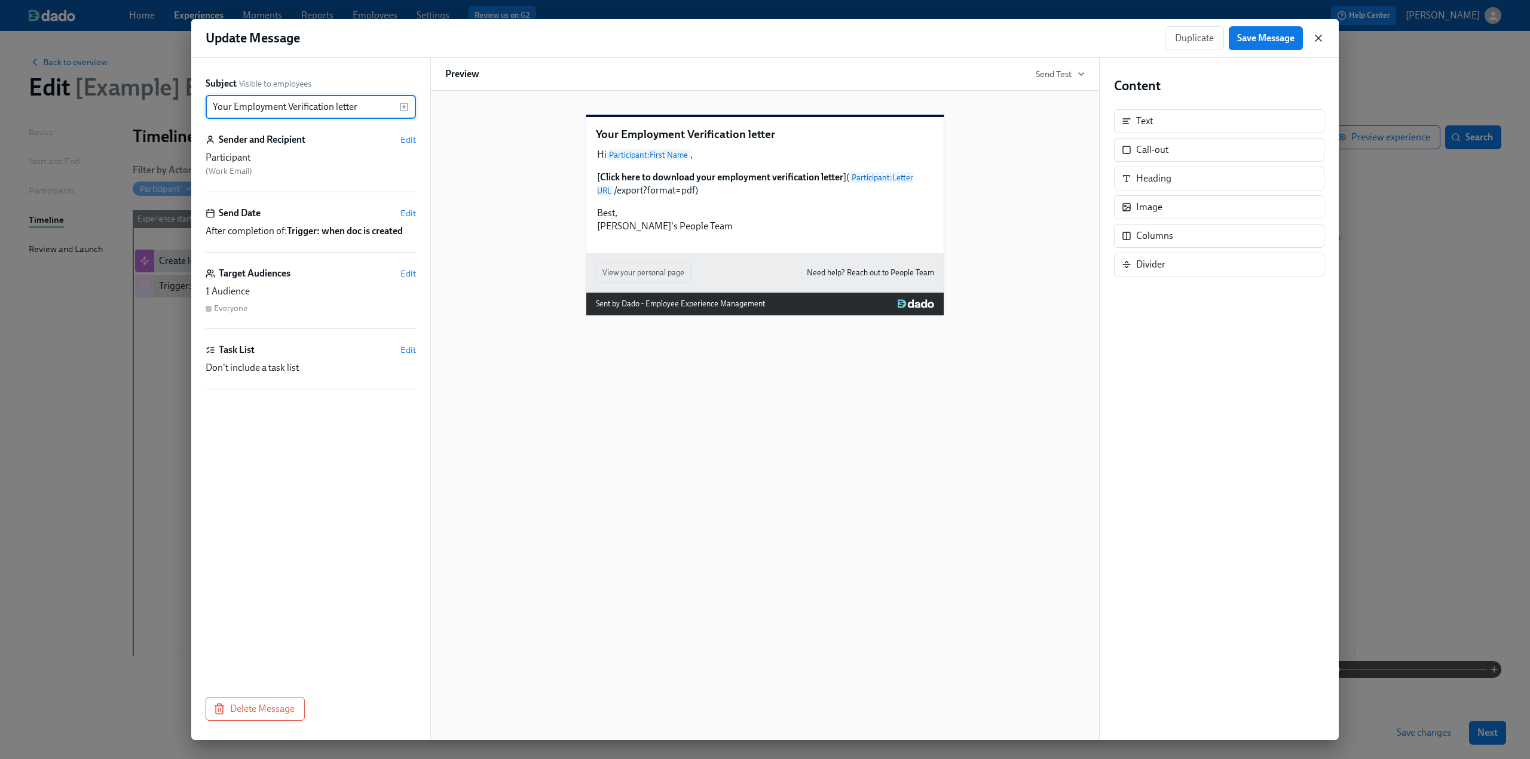
click at [1315, 38] on icon "button" at bounding box center [1318, 38] width 12 height 12
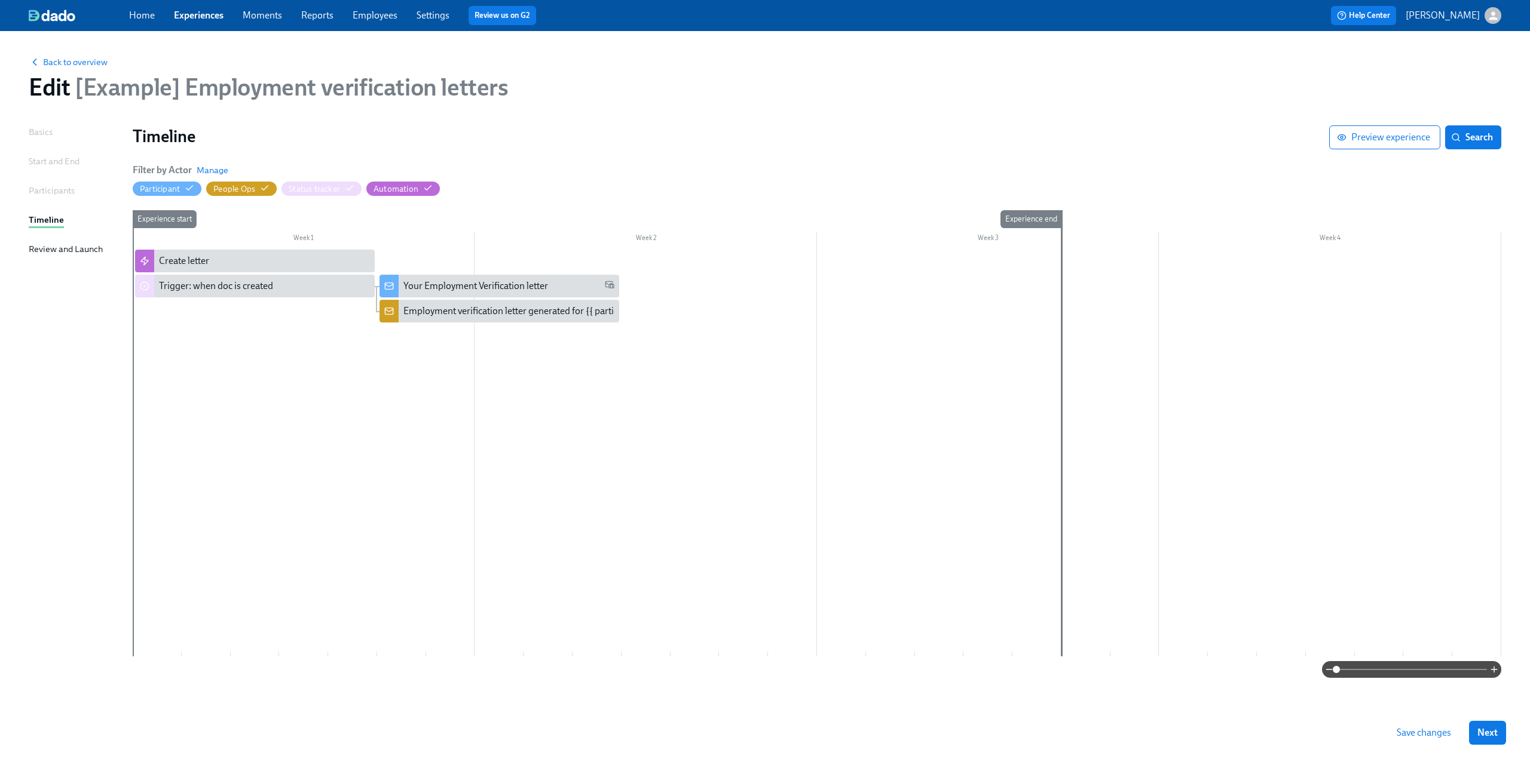
click at [56, 192] on div "Participants" at bounding box center [52, 190] width 46 height 13
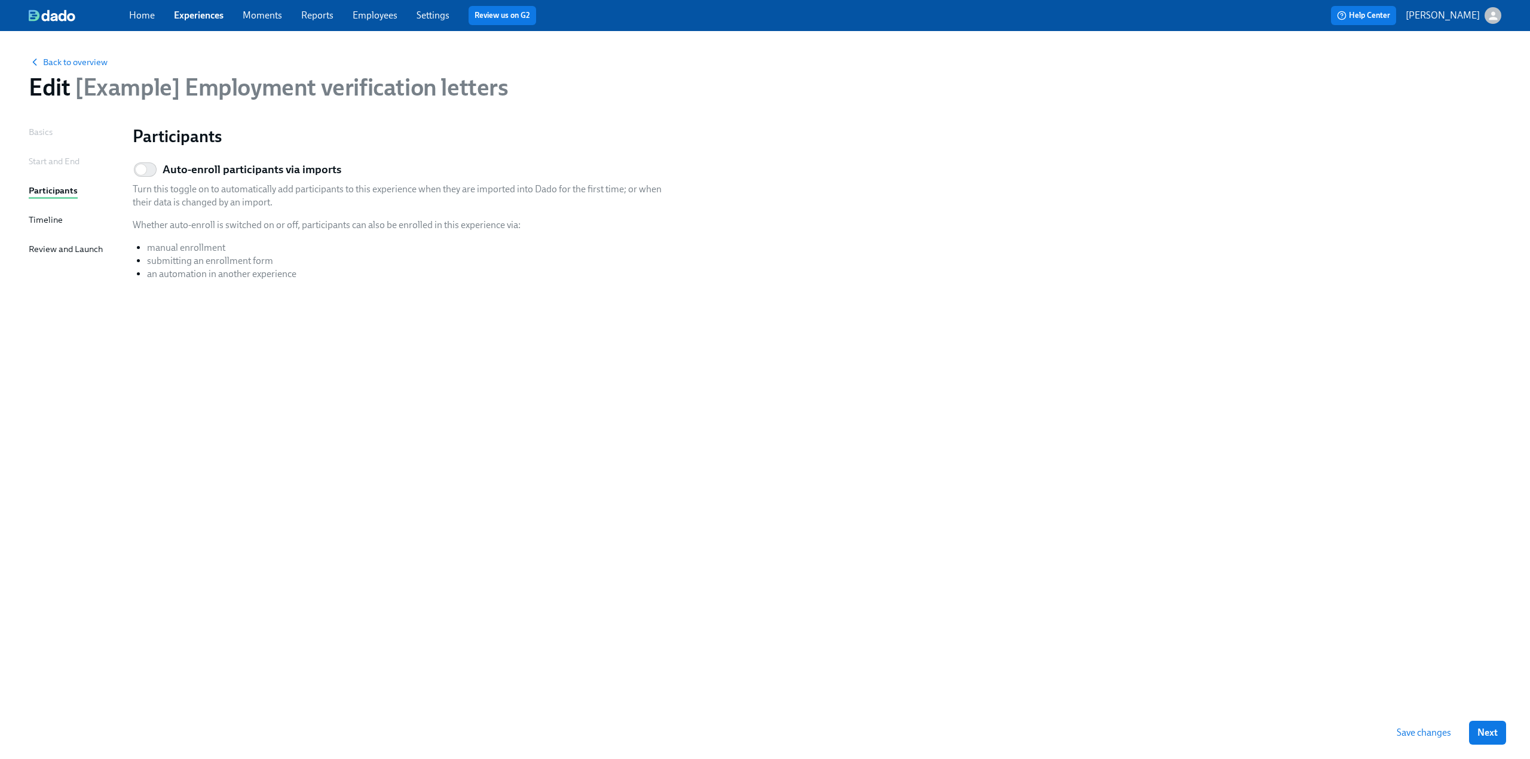
click at [49, 159] on div "Start and End" at bounding box center [54, 161] width 51 height 13
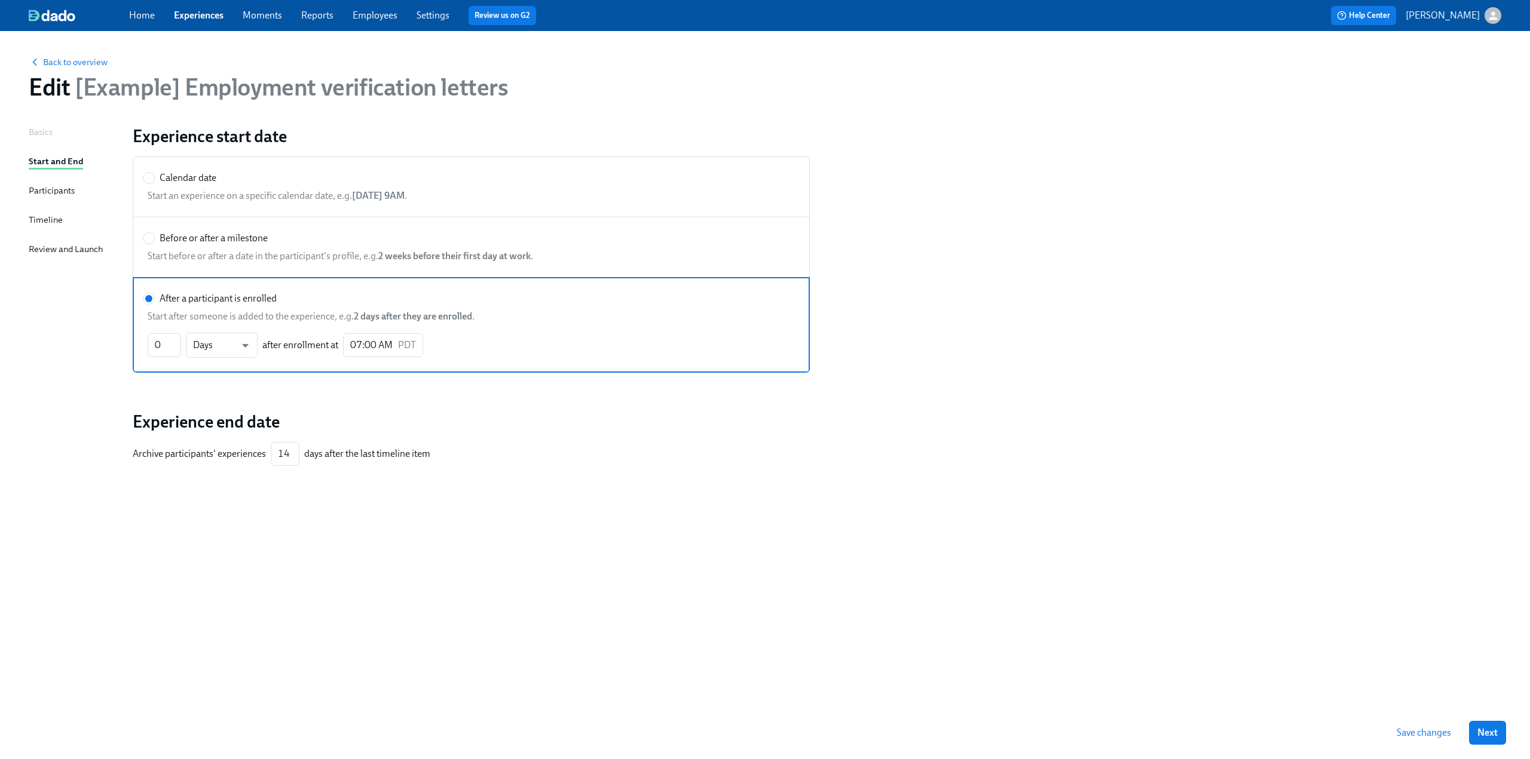
click at [264, 14] on link "Moments" at bounding box center [262, 15] width 39 height 11
click at [268, 11] on link "Moments" at bounding box center [262, 15] width 39 height 11
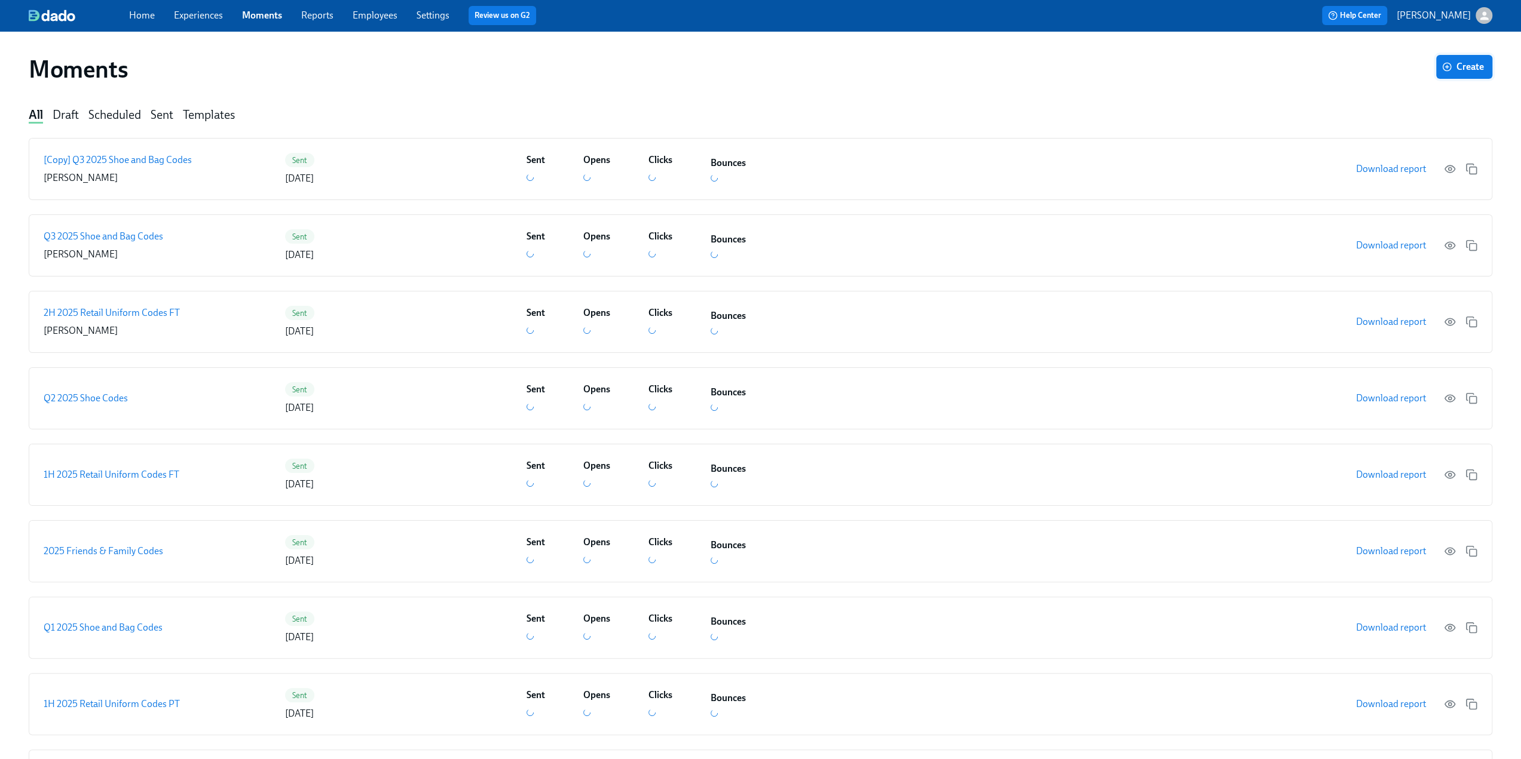
click at [1449, 73] on button "Create" at bounding box center [1464, 67] width 56 height 24
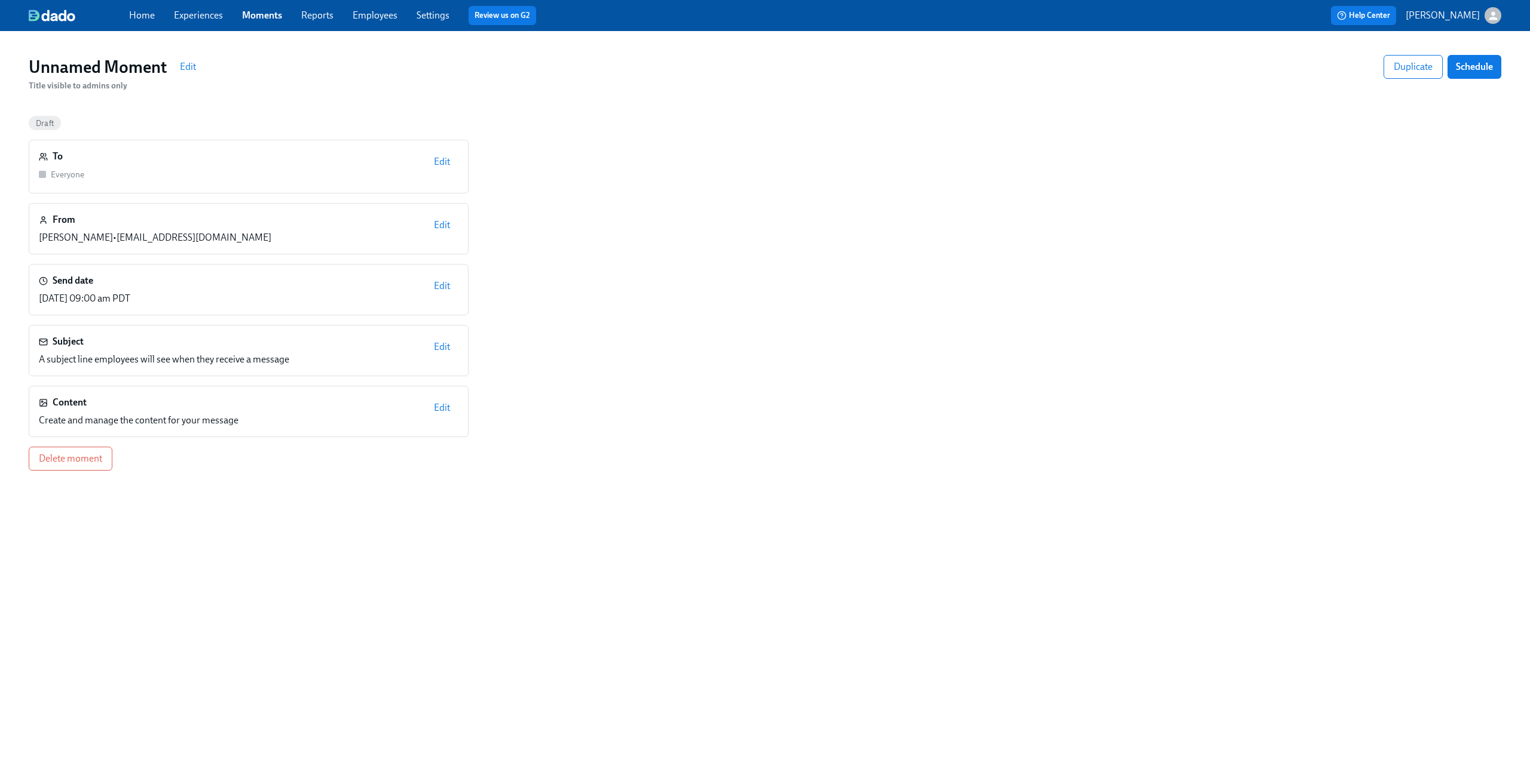
click at [453, 406] on button "Edit" at bounding box center [441, 408] width 33 height 24
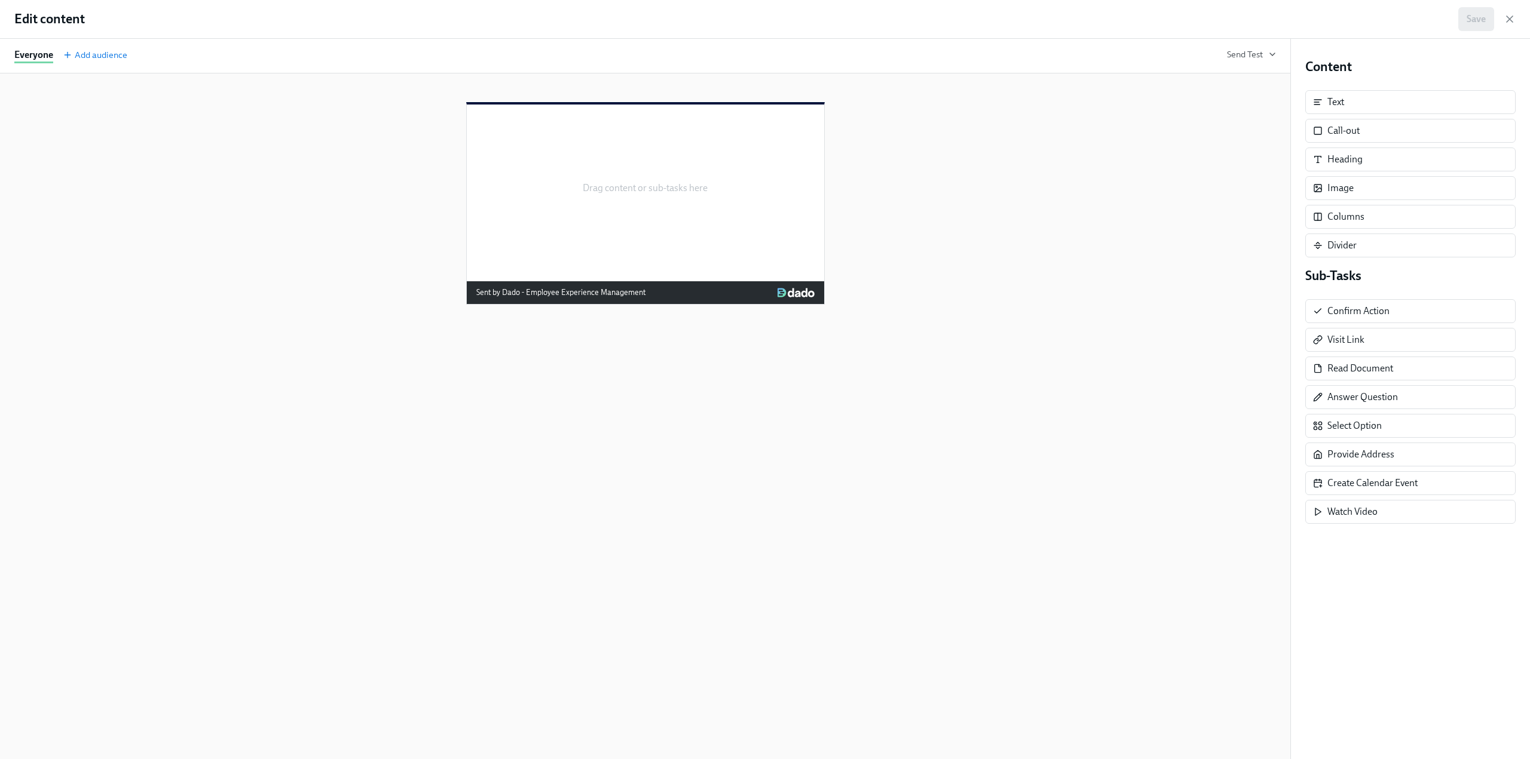
click at [1439, 572] on div "Content Text Call-out Heading Image Columns Divider Sub-Tasks Confirm Action Vi…" at bounding box center [1410, 399] width 239 height 721
click at [1511, 19] on icon "button" at bounding box center [1509, 19] width 6 height 6
